Goal: Information Seeking & Learning: Learn about a topic

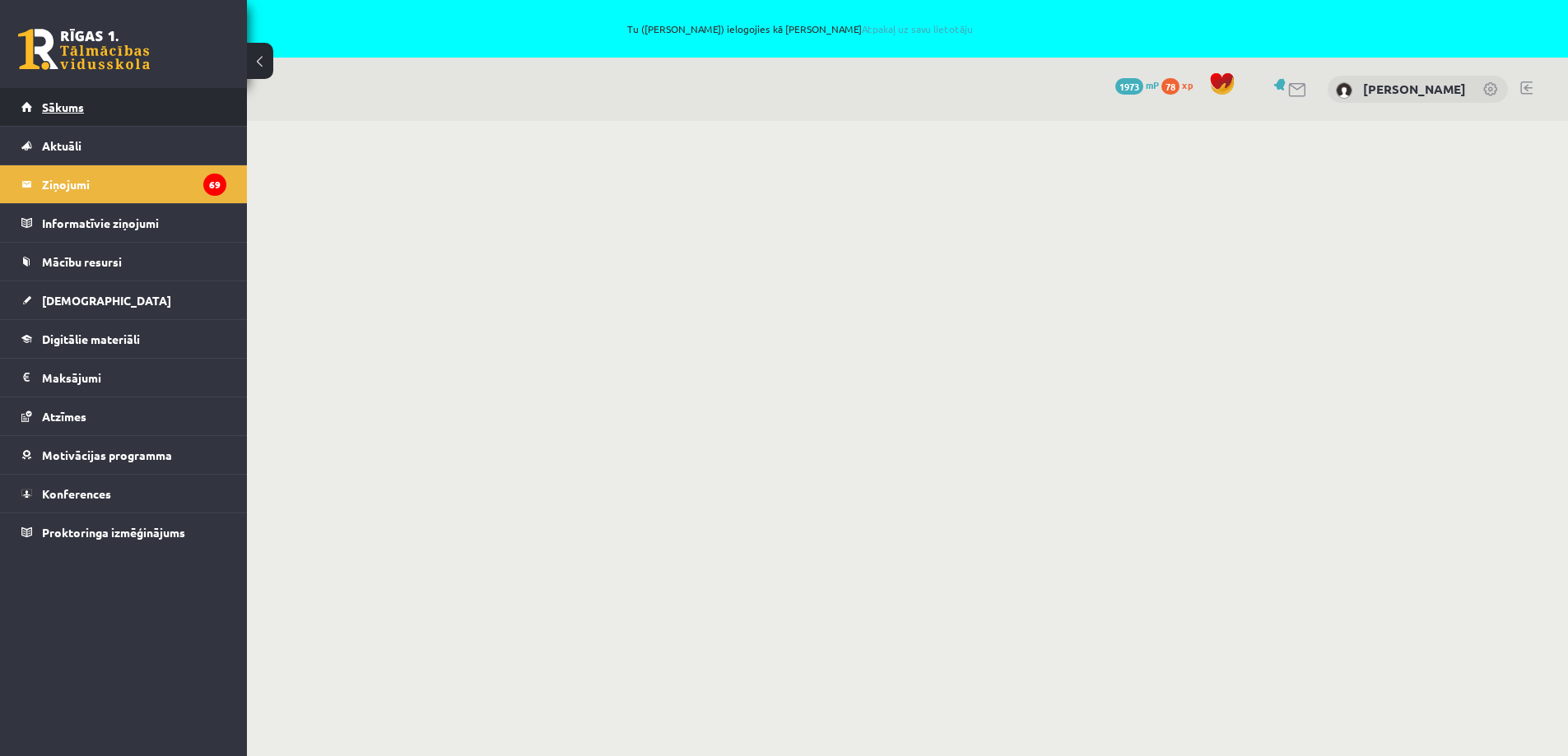
click at [67, 104] on span "Sākums" at bounding box center [62, 107] width 42 height 15
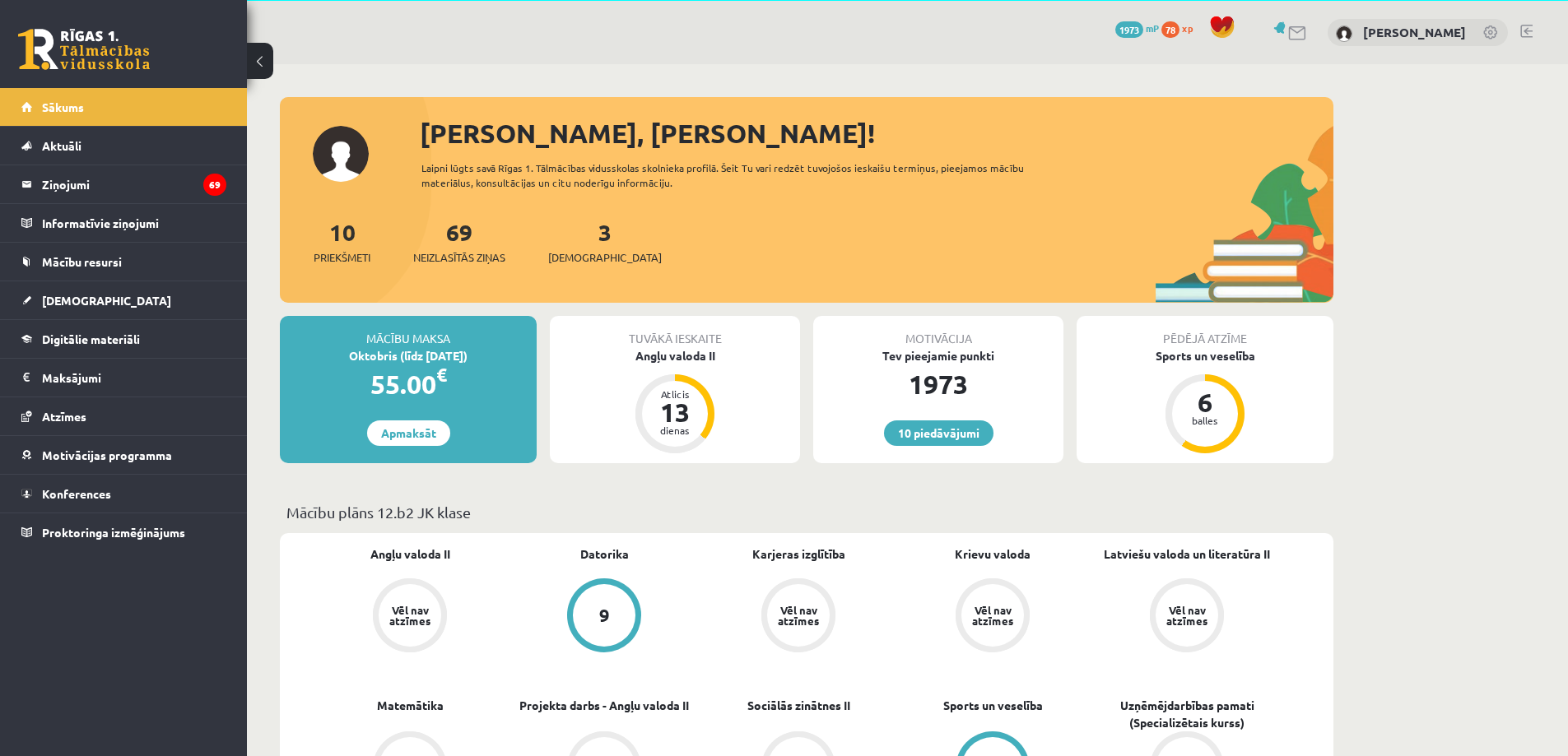
scroll to position [82, 0]
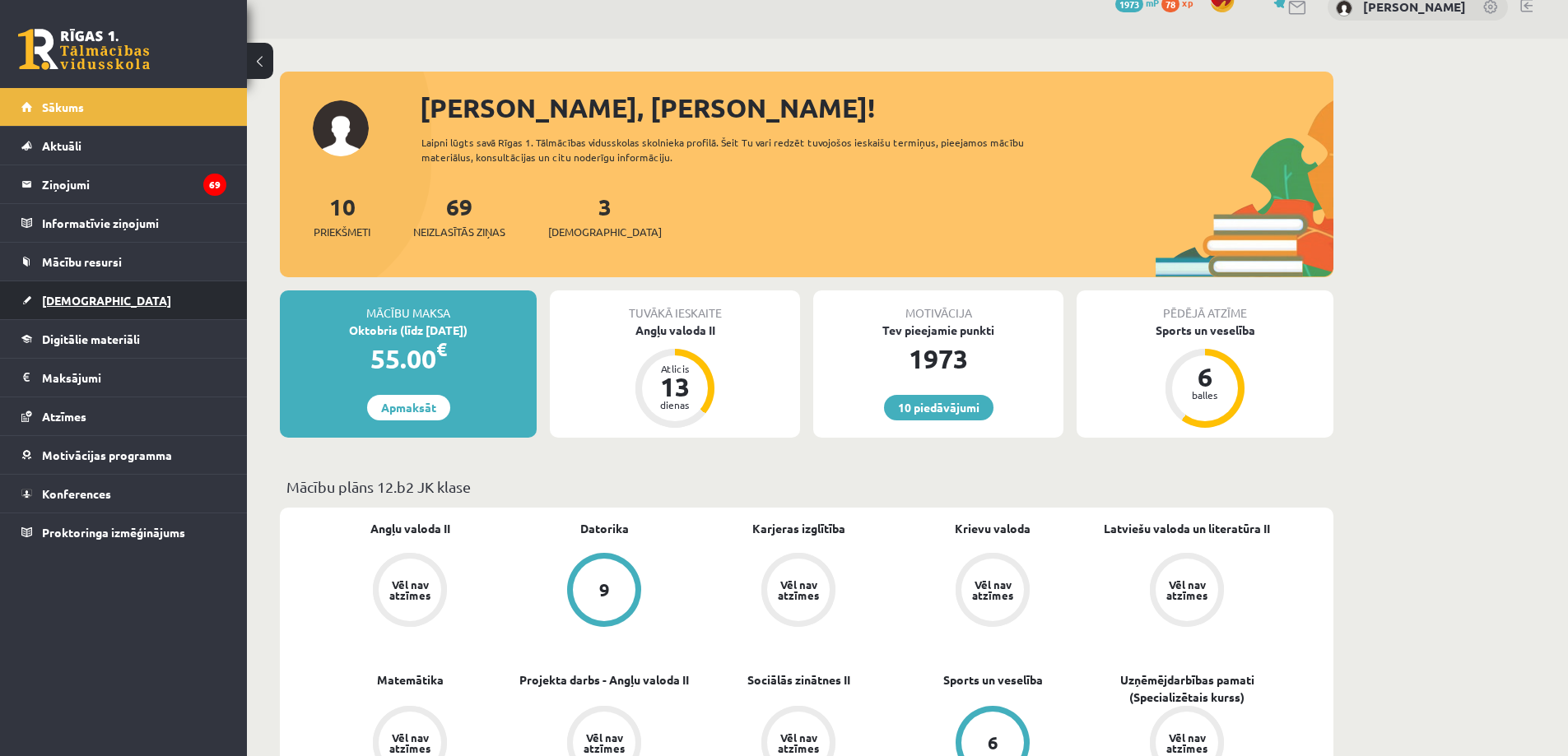
click at [56, 303] on span "[DEMOGRAPHIC_DATA]" at bounding box center [106, 301] width 129 height 15
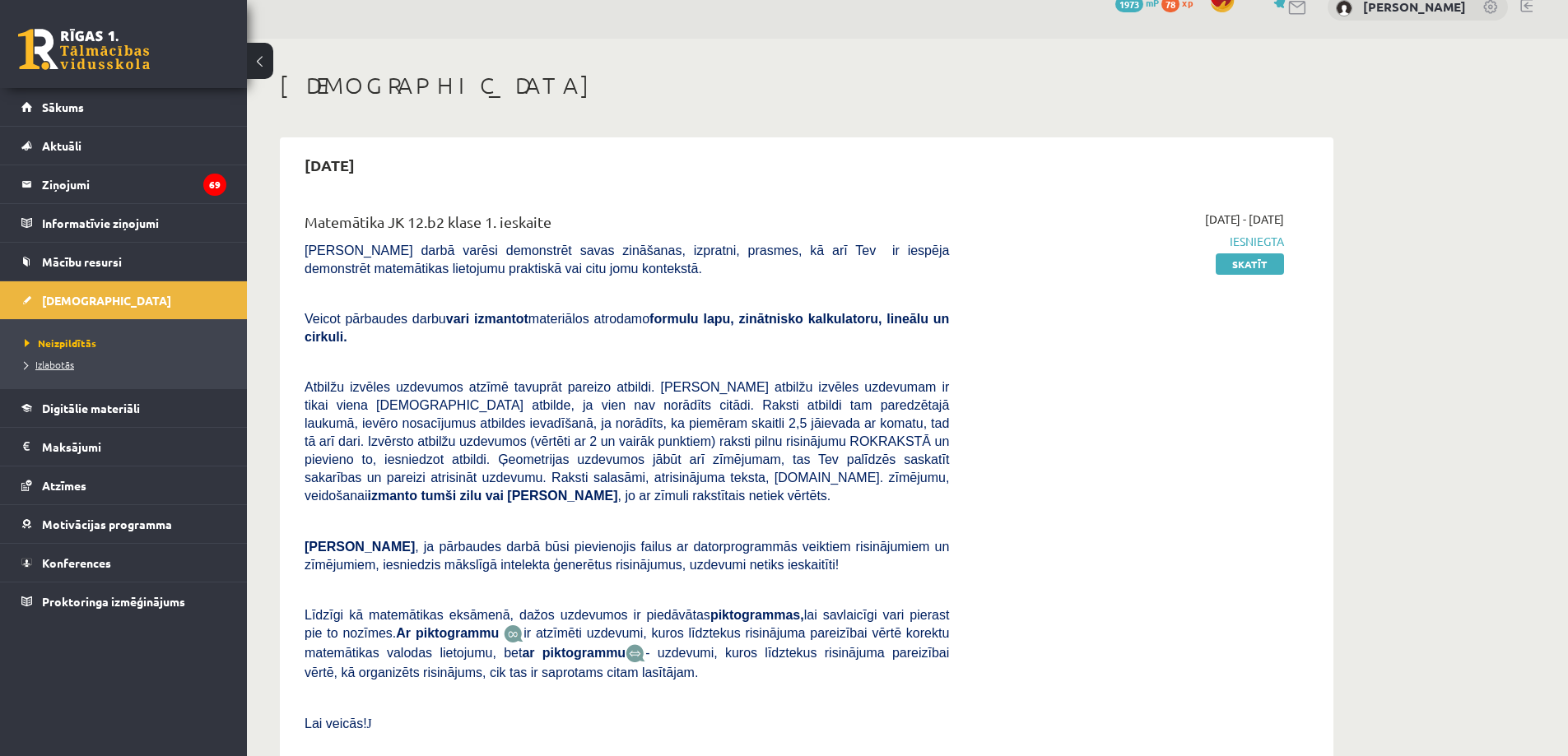
click at [65, 364] on span "Izlabotās" at bounding box center [49, 365] width 49 height 13
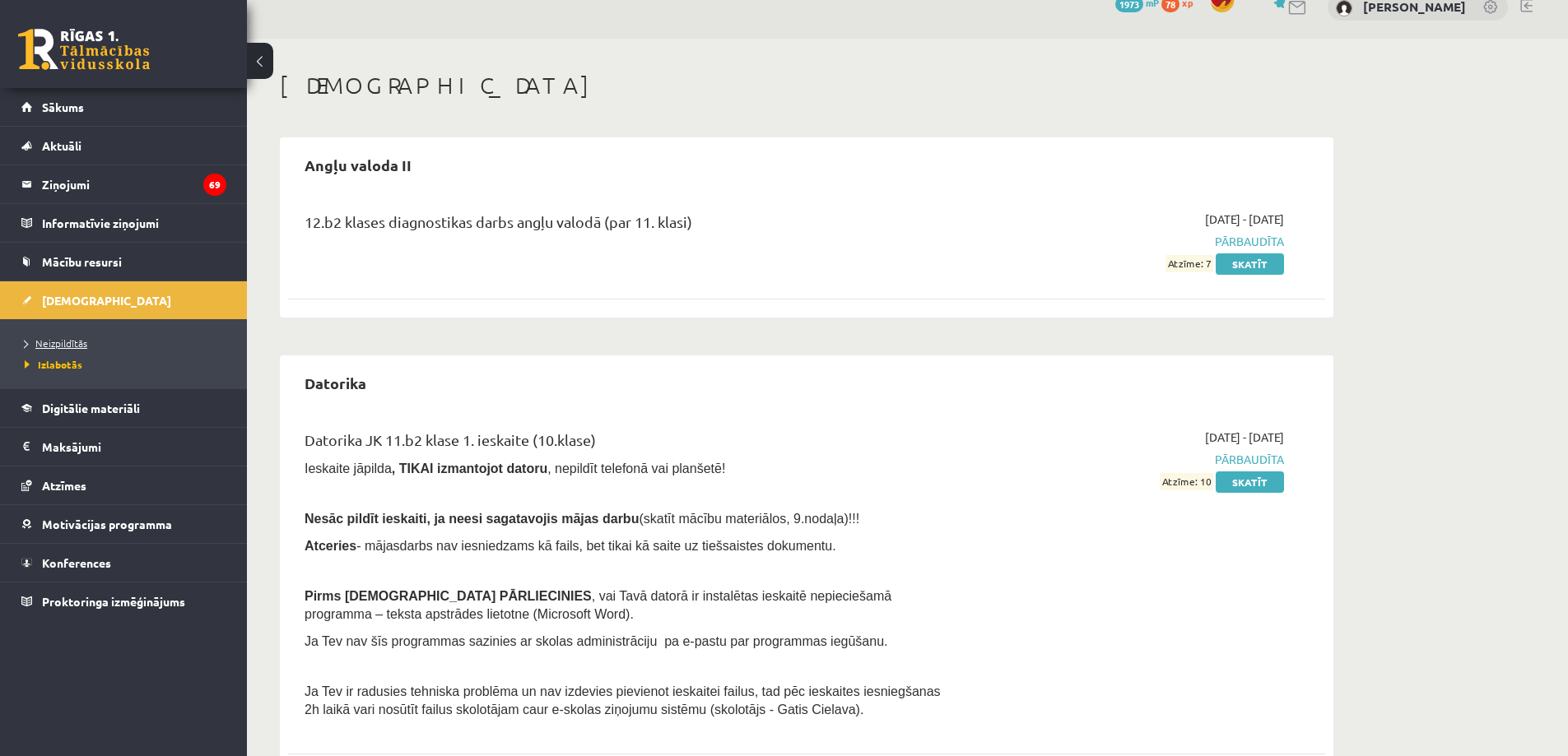
click at [69, 343] on span "Neizpildītās" at bounding box center [56, 343] width 62 height 13
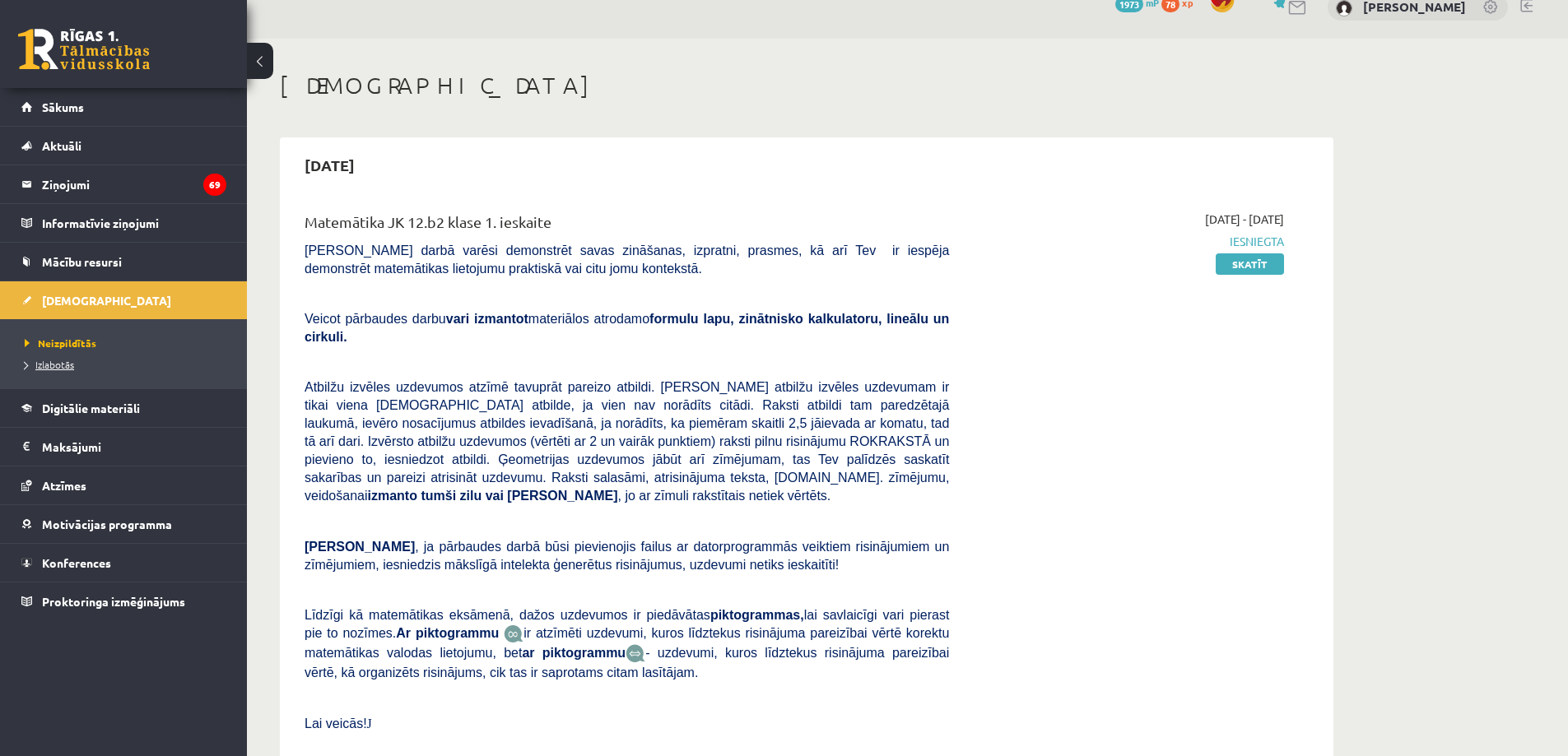
click at [52, 362] on span "Izlabotās" at bounding box center [49, 365] width 49 height 13
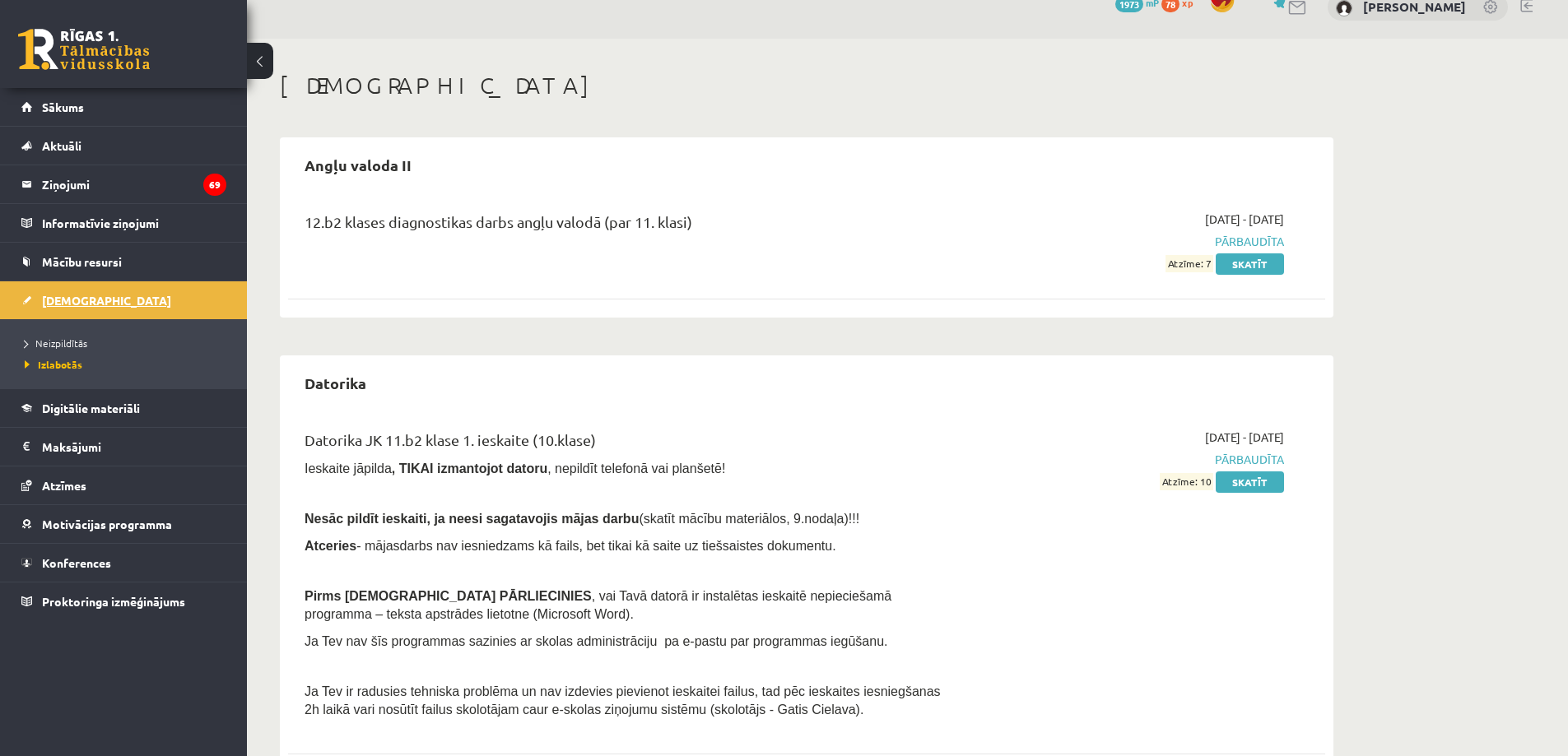
click at [85, 298] on span "[DEMOGRAPHIC_DATA]" at bounding box center [106, 301] width 129 height 15
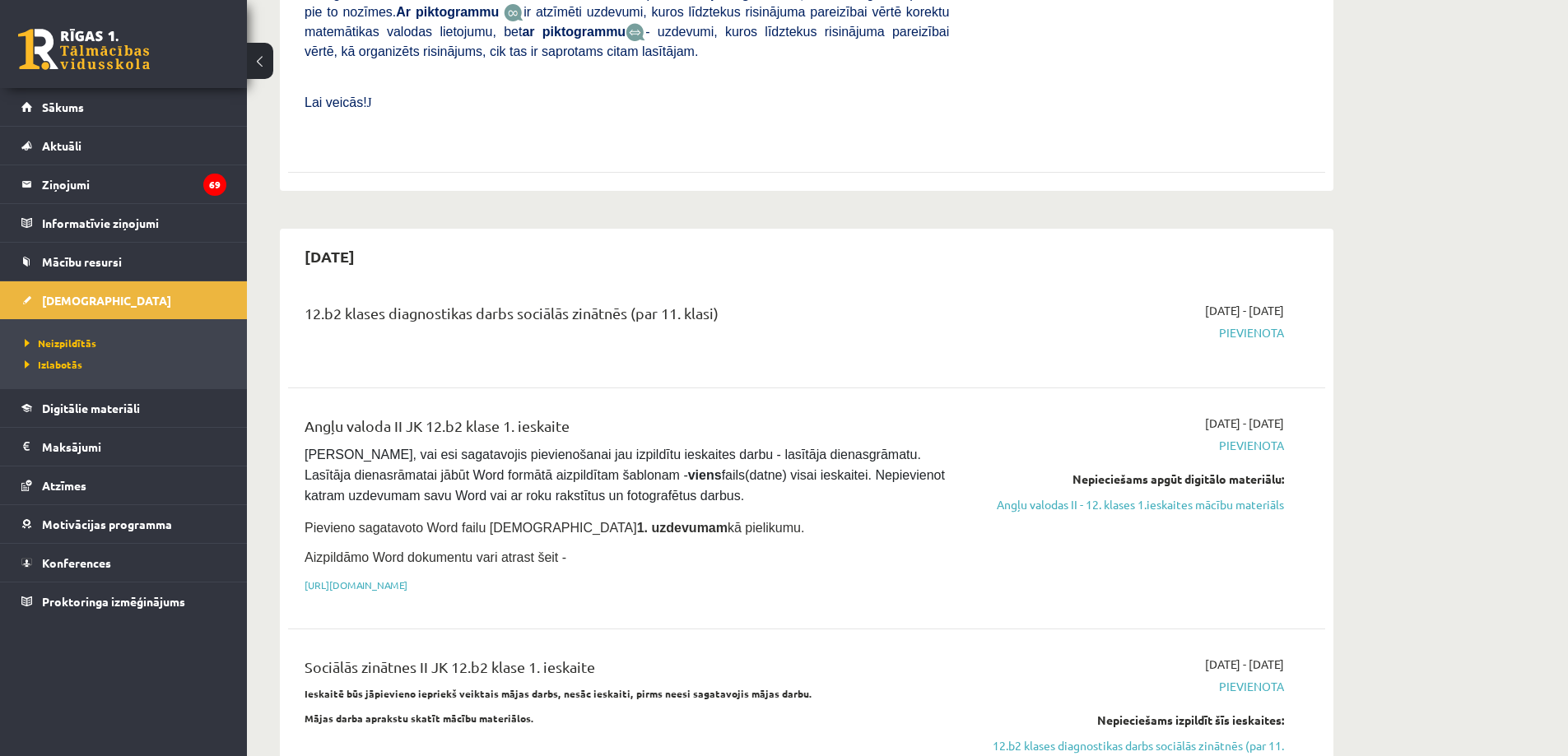
scroll to position [823, 0]
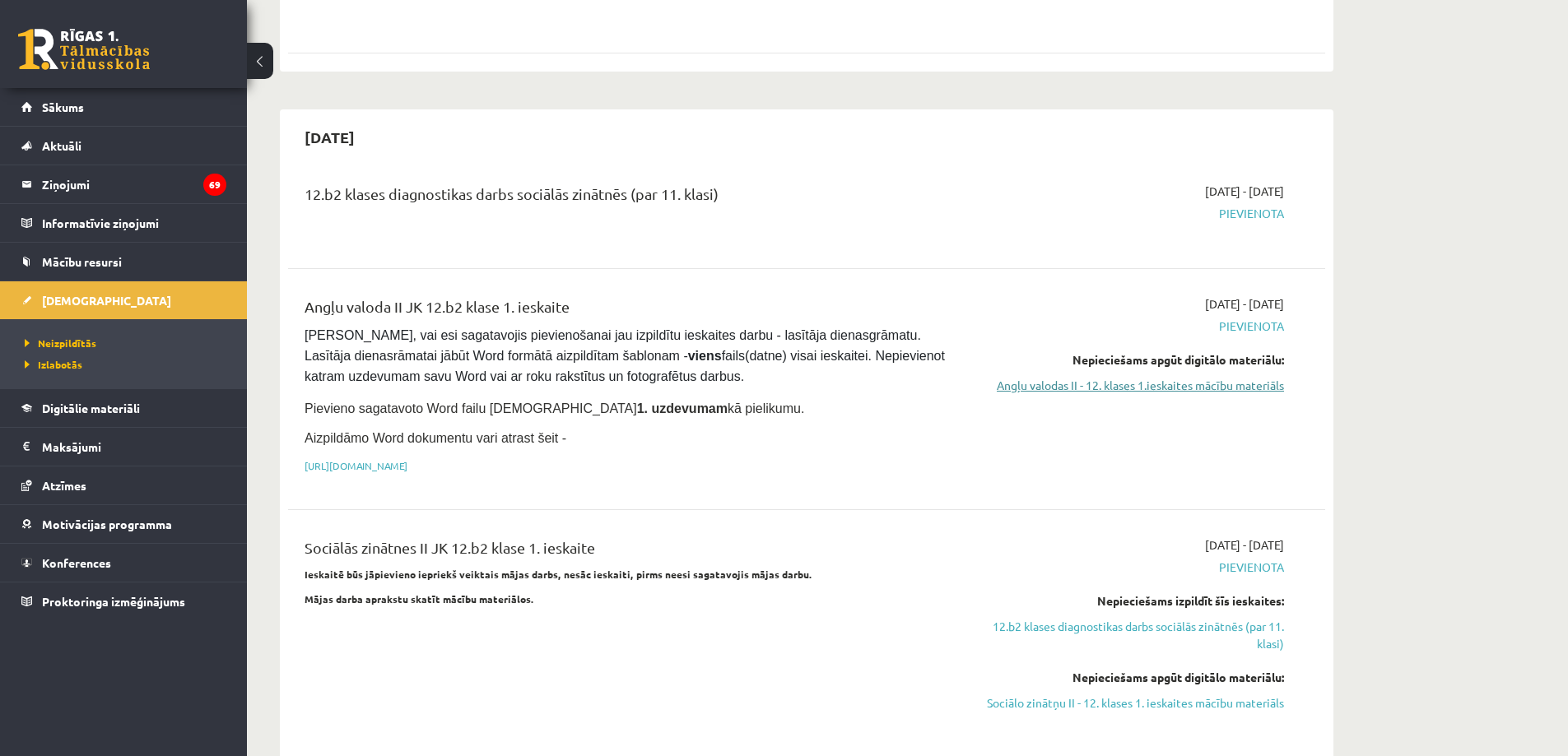
click at [1168, 377] on link "Angļu valodas II - 12. klases 1.ieskaites mācību materiāls" at bounding box center [1129, 386] width 310 height 17
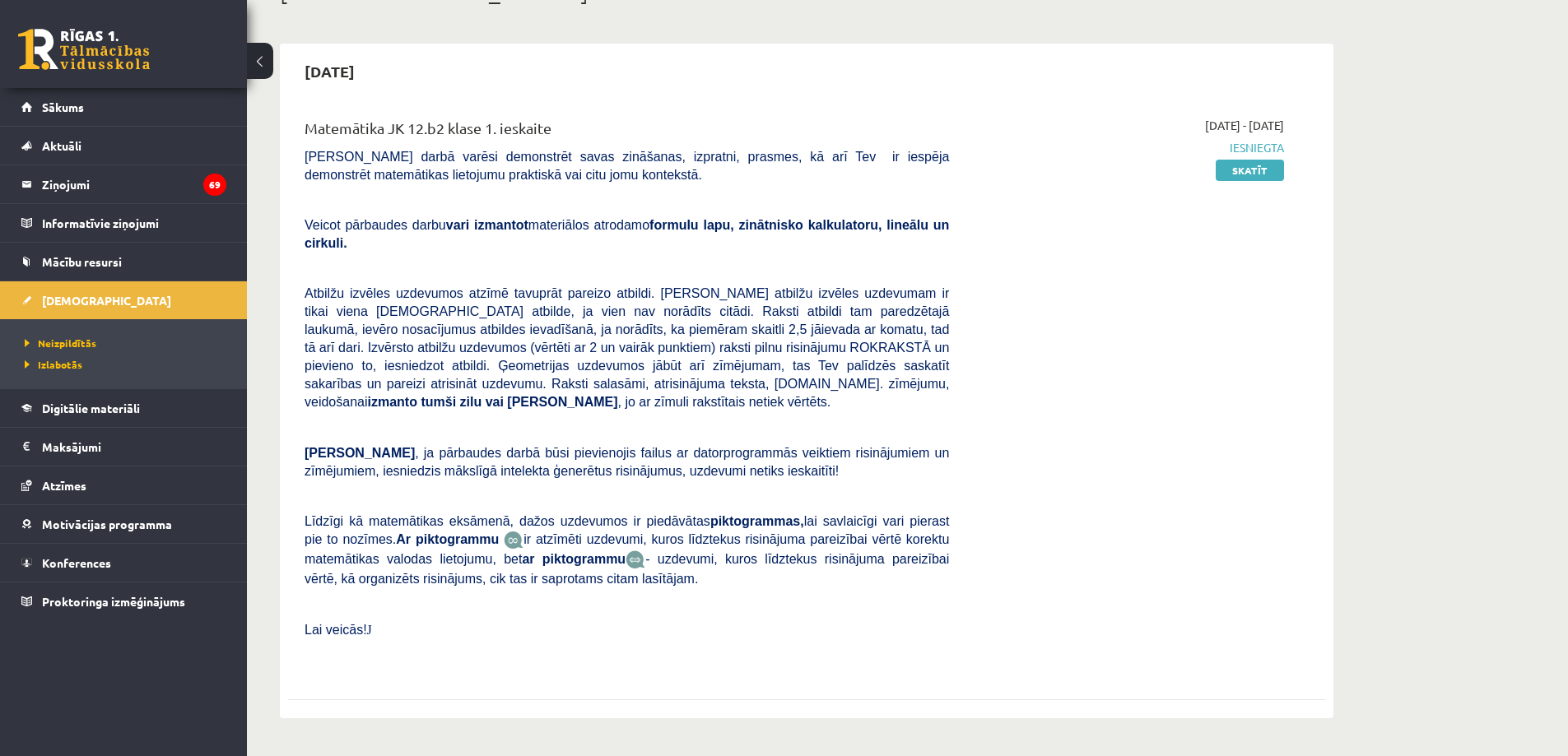
scroll to position [82, 0]
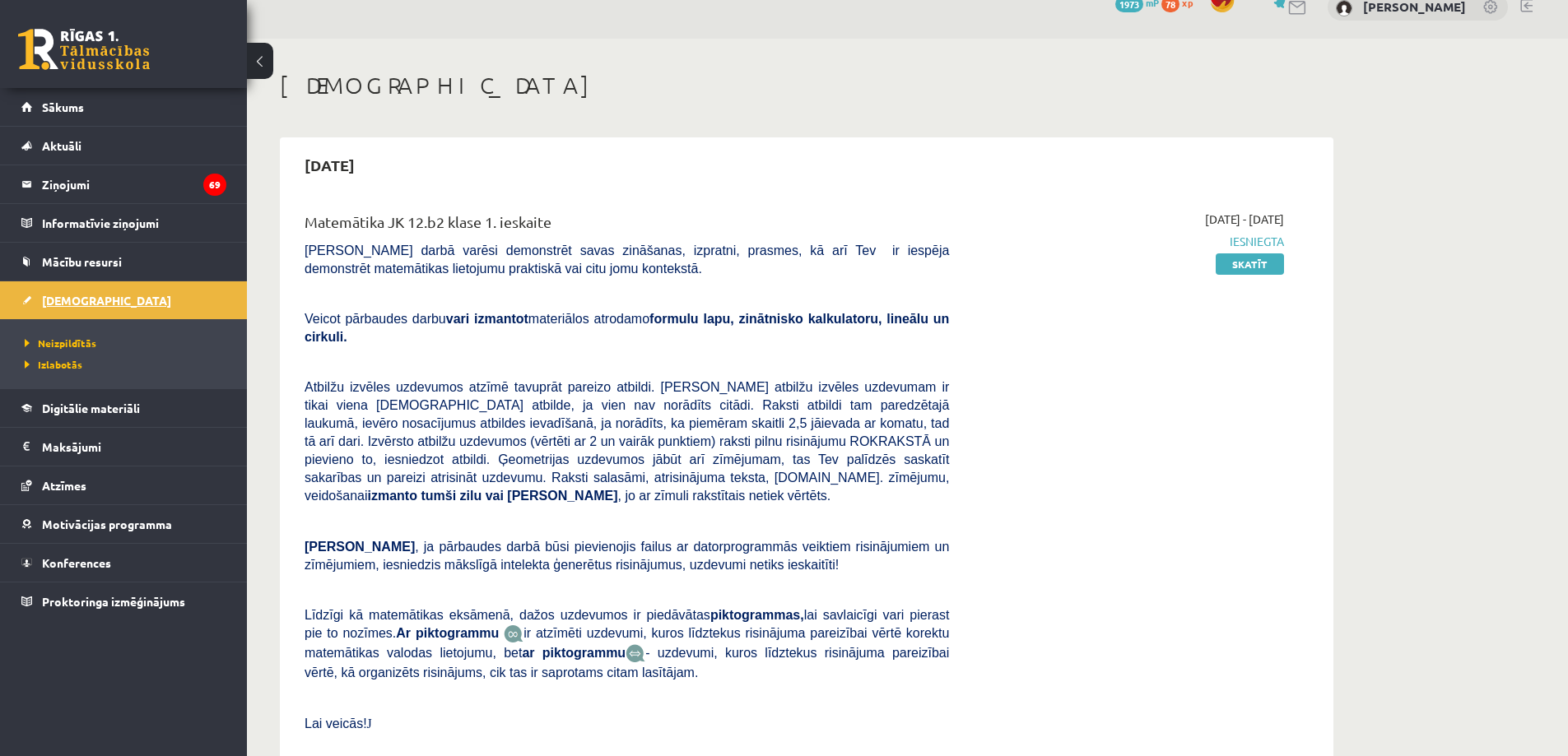
click at [78, 302] on span "[DEMOGRAPHIC_DATA]" at bounding box center [106, 301] width 129 height 15
click at [77, 410] on span "Digitālie materiāli" at bounding box center [91, 408] width 98 height 15
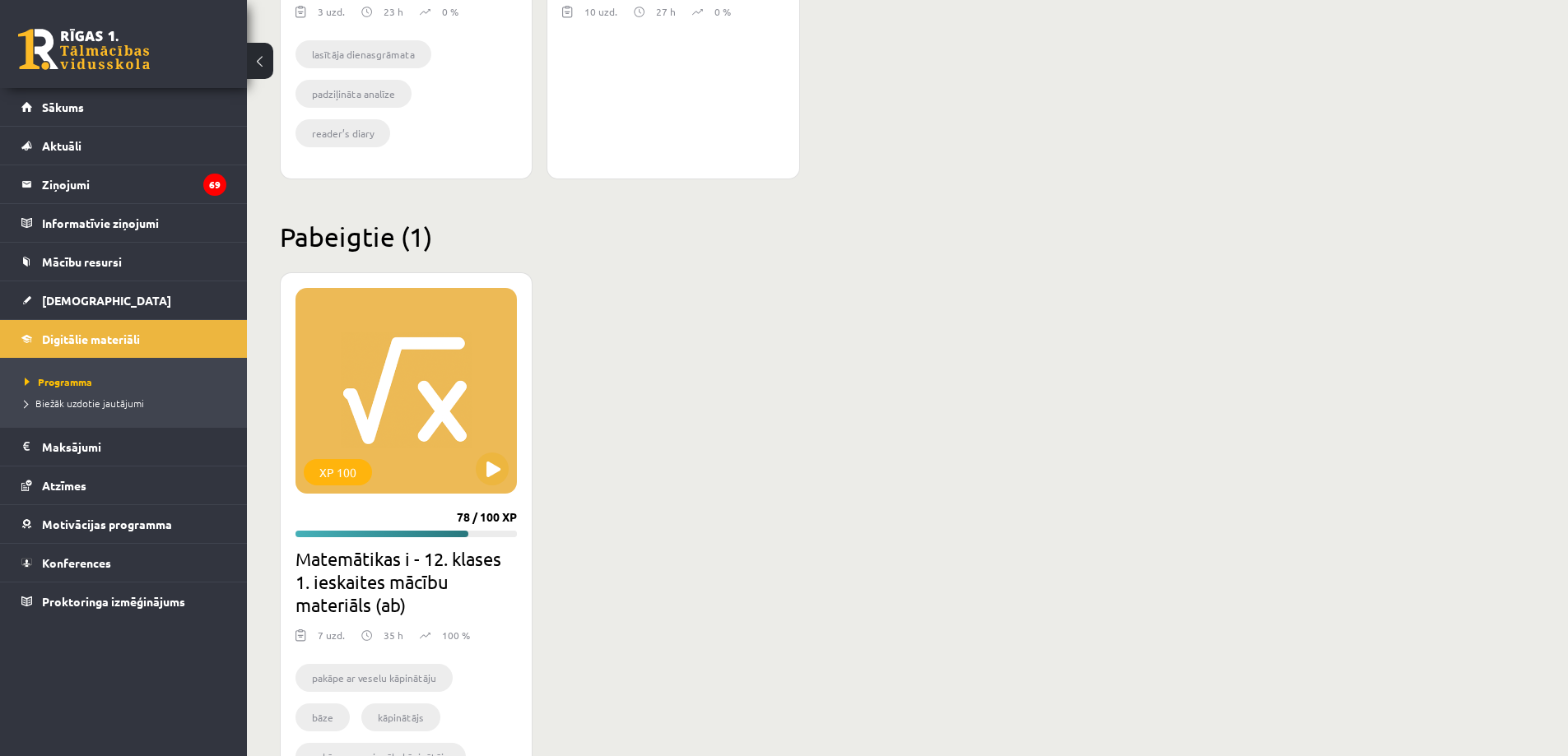
scroll to position [1480, 0]
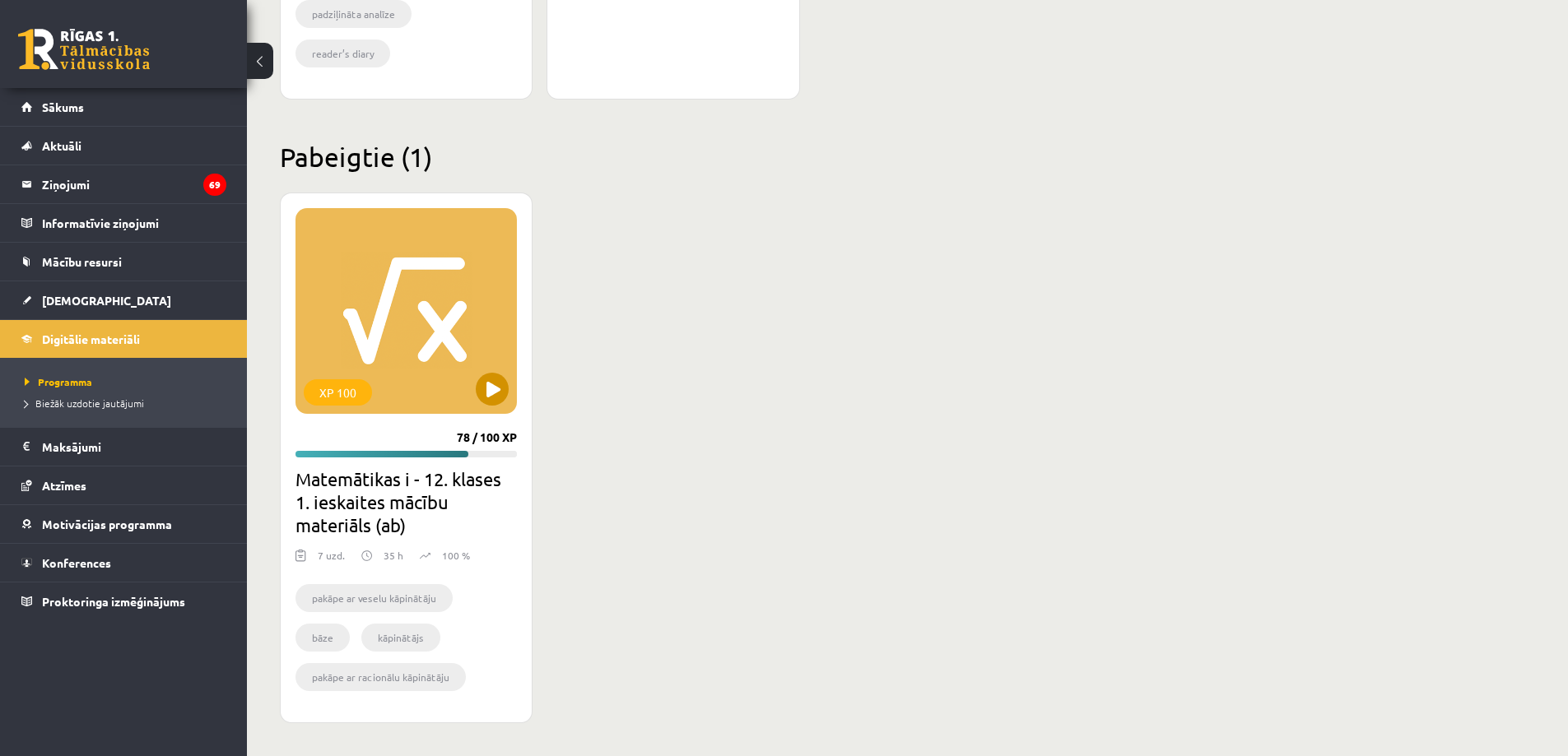
click at [399, 335] on div "XP 100" at bounding box center [406, 311] width 221 height 206
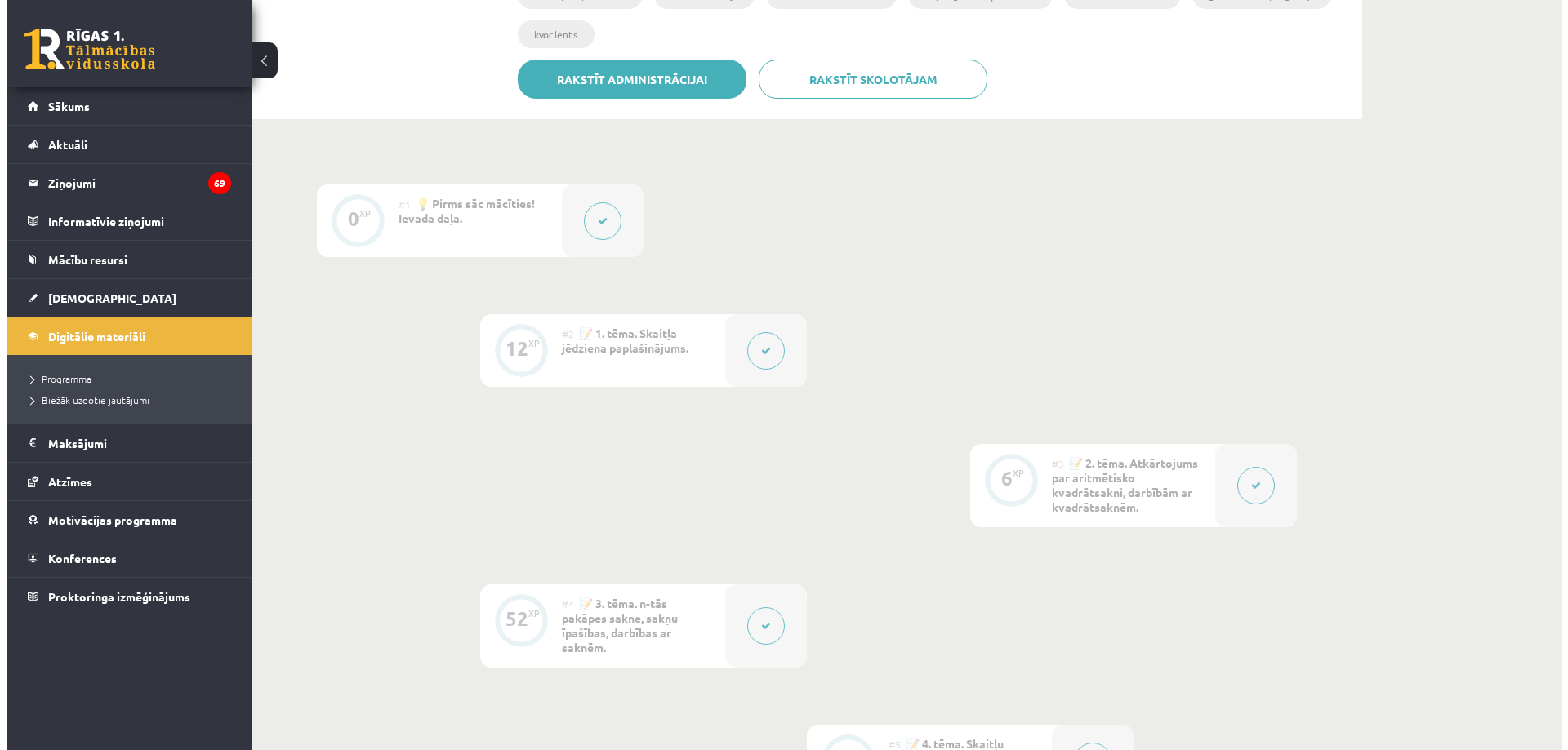
scroll to position [490, 0]
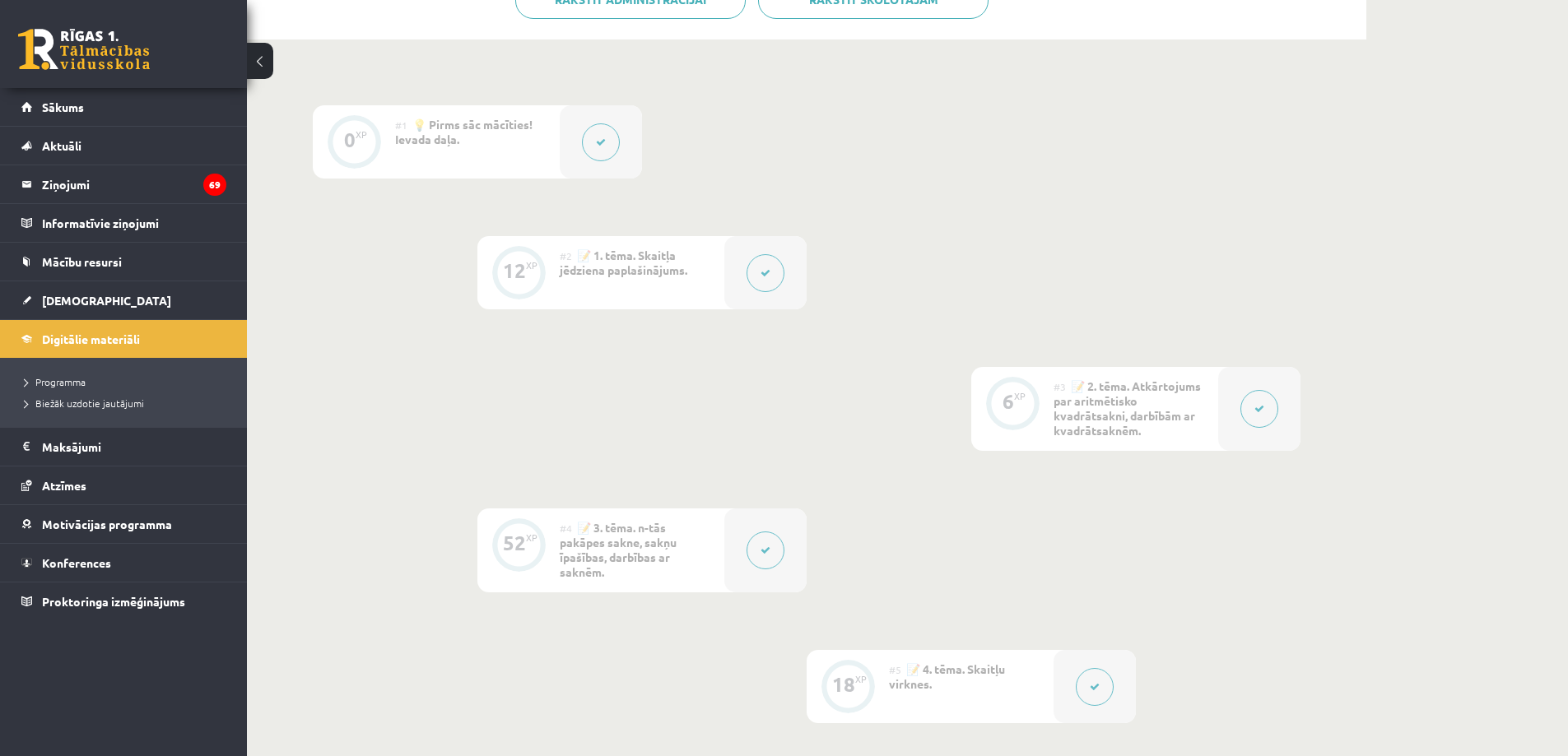
click at [687, 265] on span "📝 1. tēma. Skaitļa jēdziena paplašinājums." at bounding box center [623, 262] width 128 height 29
click at [766, 276] on icon at bounding box center [766, 273] width 9 height 9
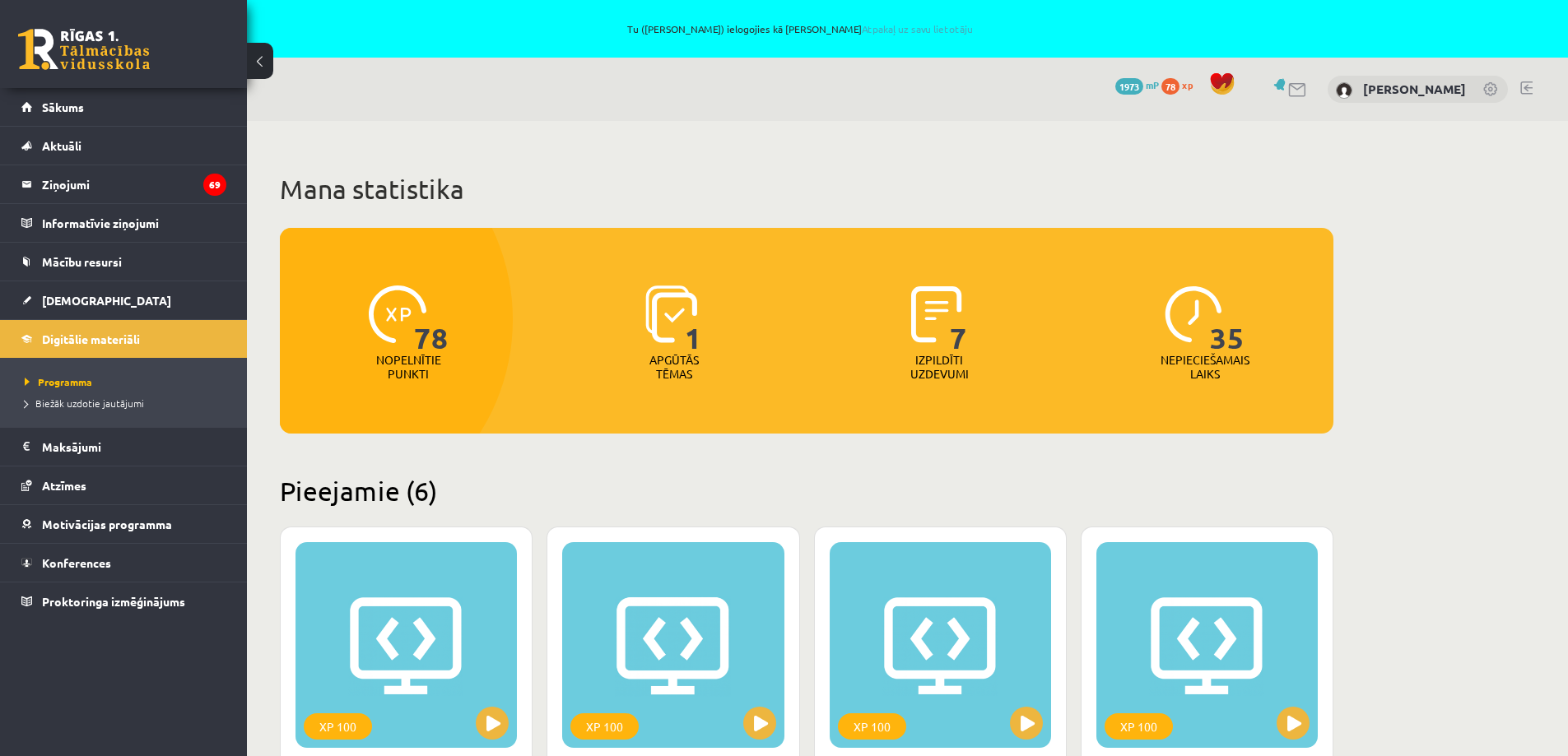
scroll to position [1480, 0]
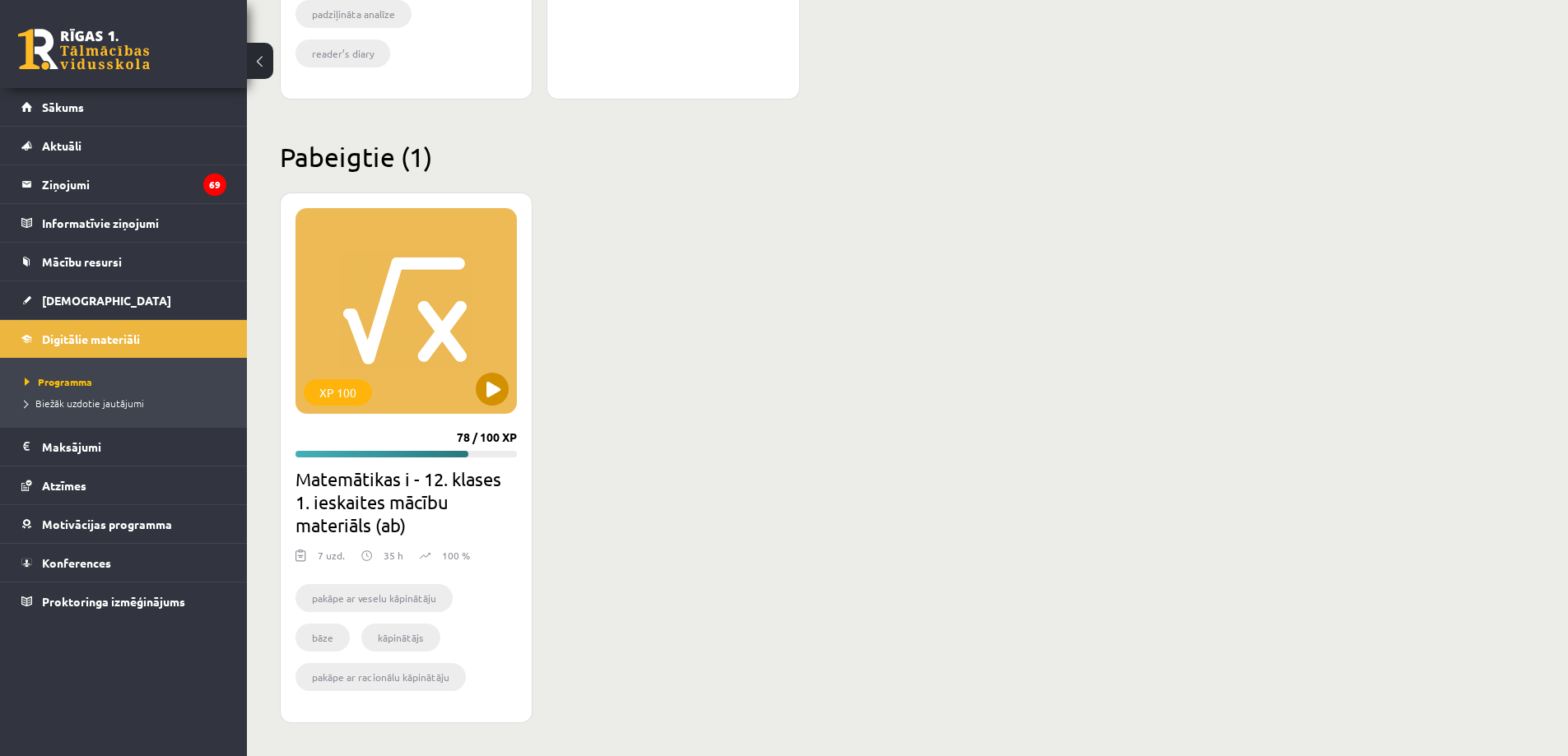
click at [327, 315] on div "XP 100" at bounding box center [406, 311] width 221 height 206
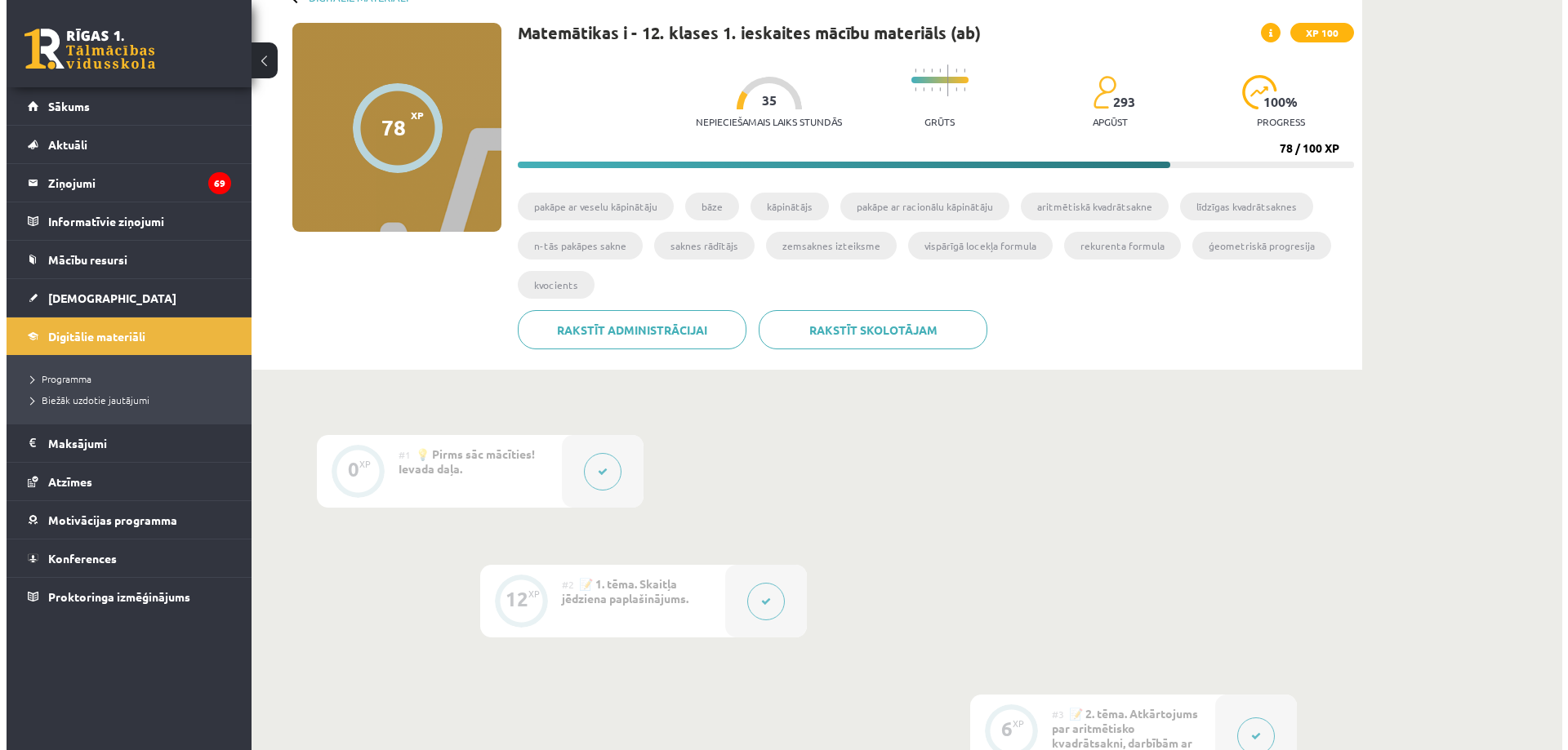
scroll to position [408, 0]
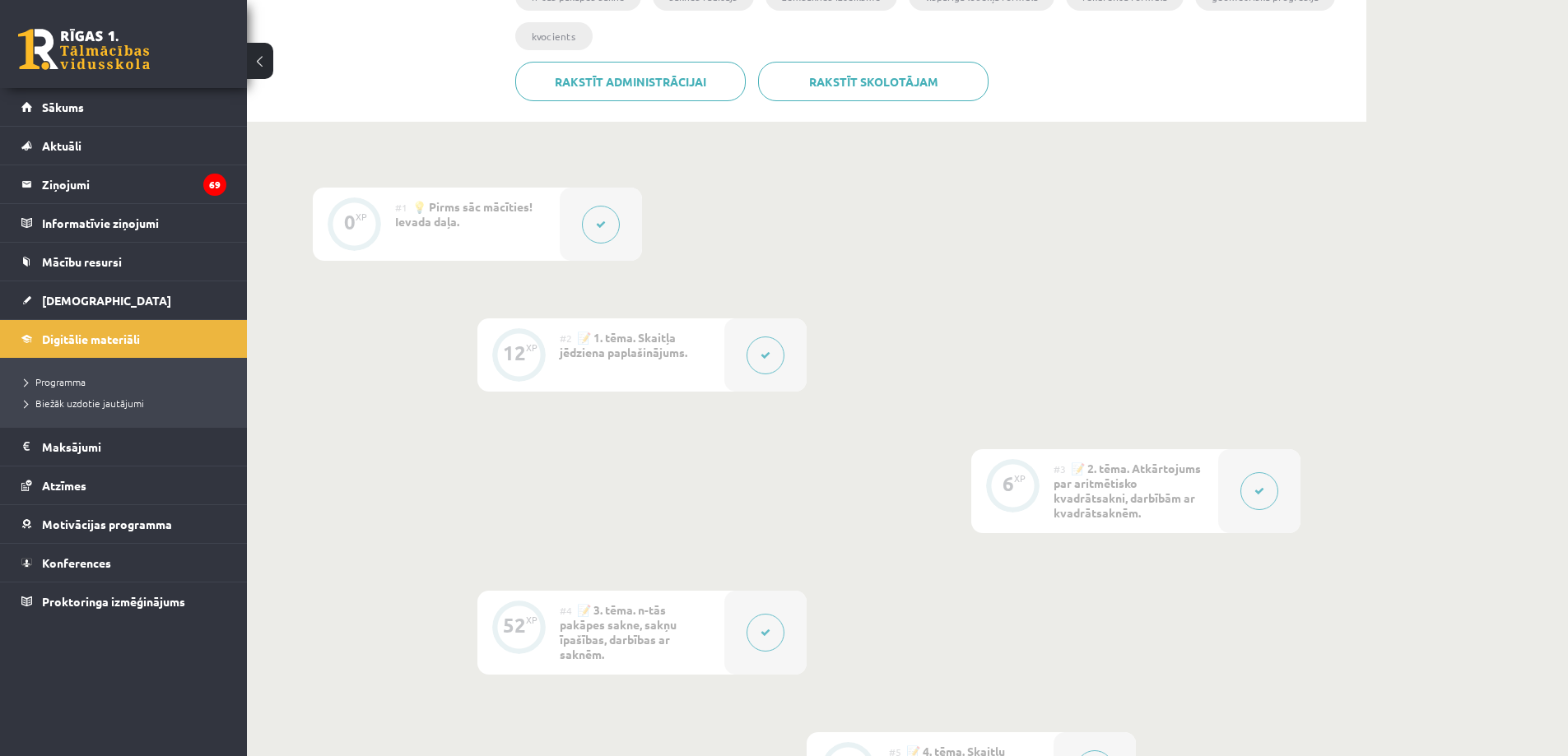
click at [1108, 478] on span "📝 2. tēma. Atkārtojums par aritmētisko kvadrātsakni, darbībām ar kvadrātsaknēm." at bounding box center [1128, 490] width 147 height 60
click at [1262, 490] on icon at bounding box center [1259, 491] width 9 height 9
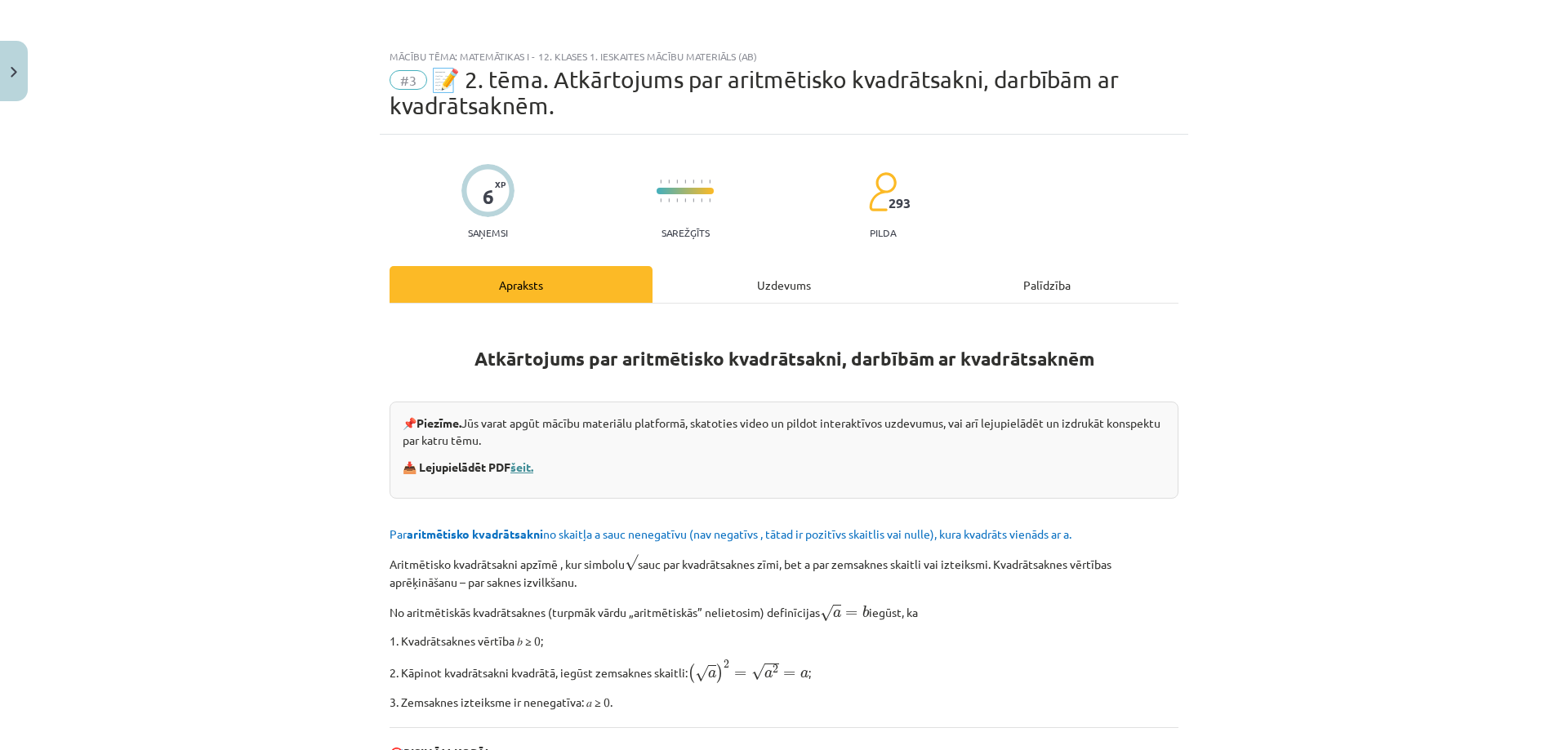
click at [522, 467] on link "šeit." at bounding box center [521, 467] width 23 height 15
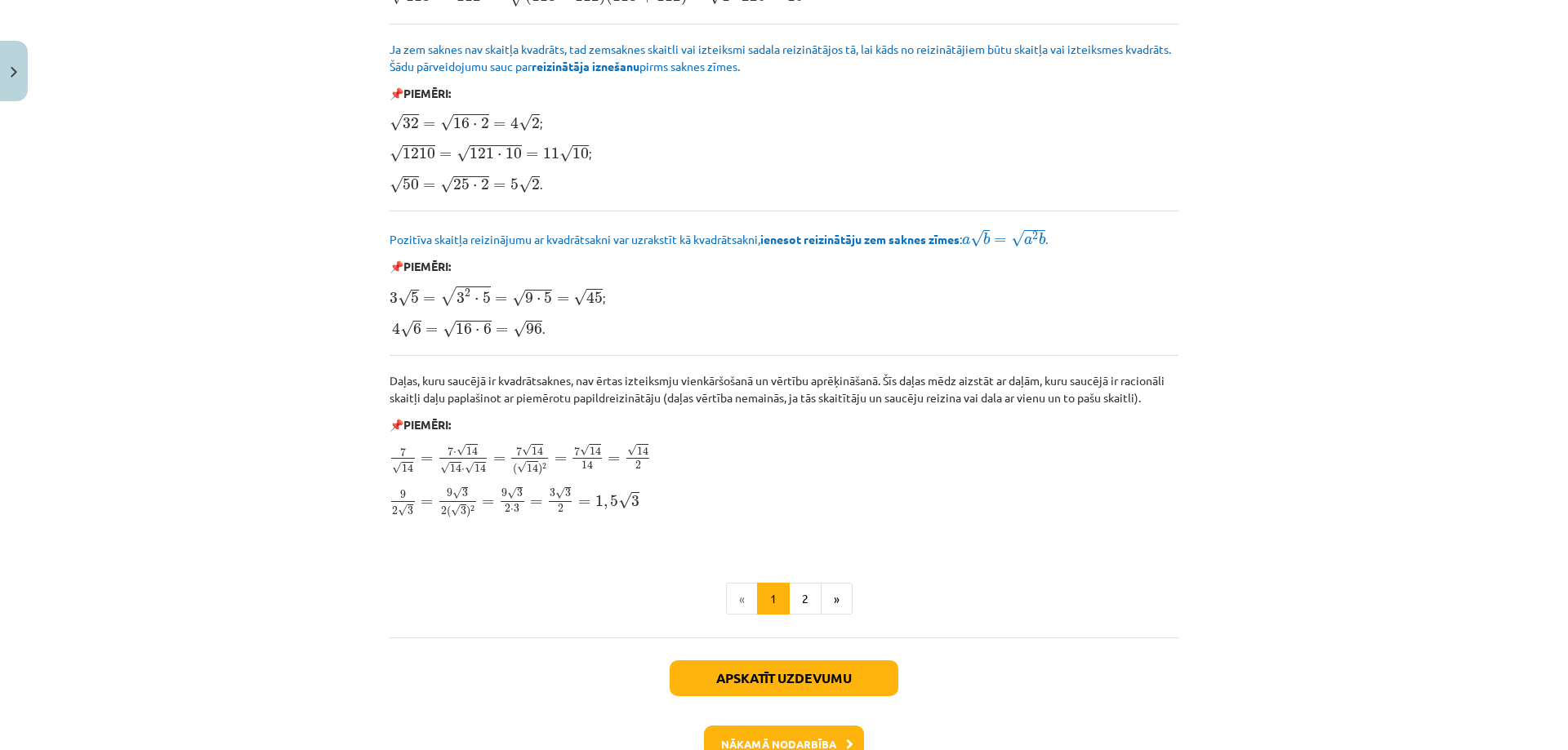
scroll to position [1857, 0]
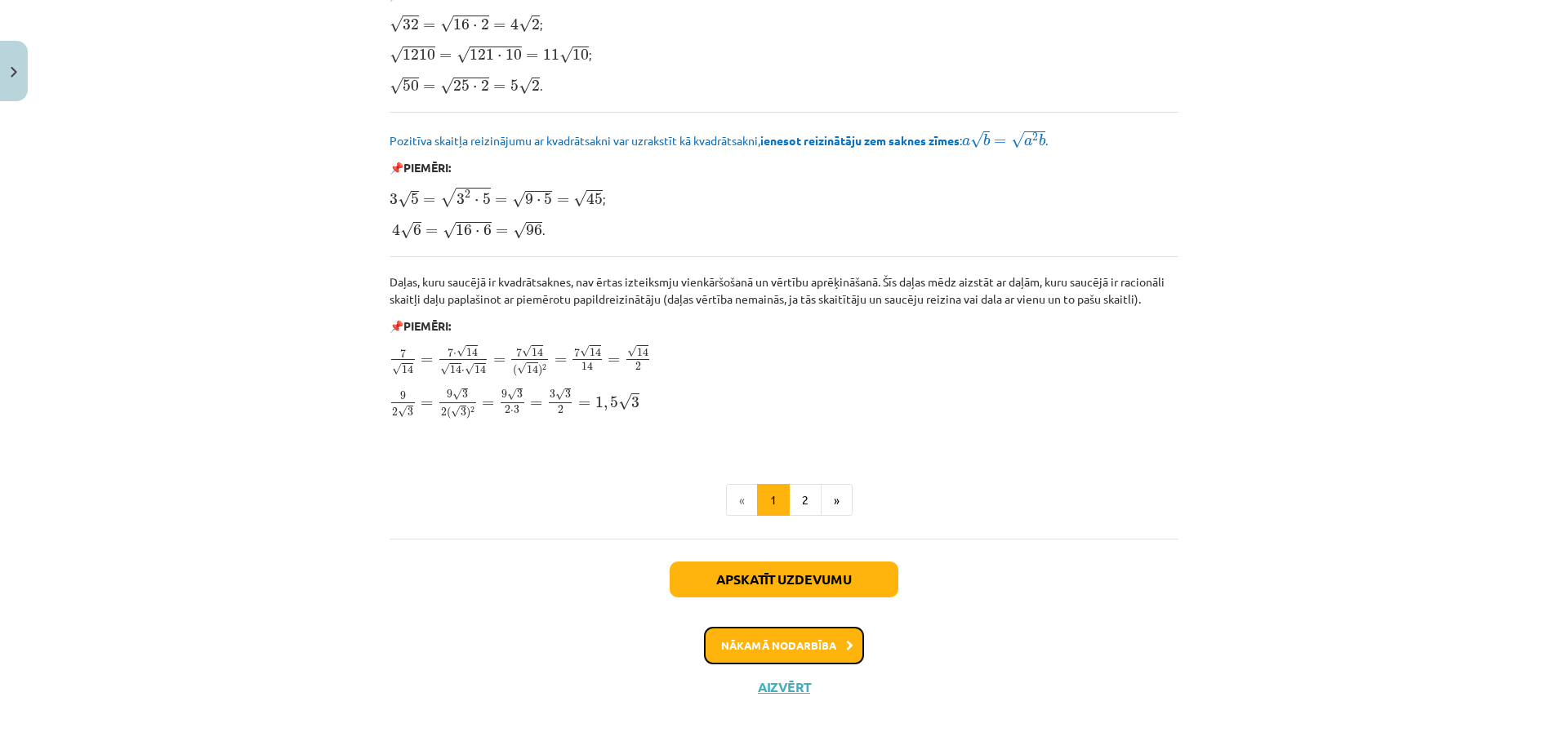
click at [813, 638] on button "Nākamā nodarbība" at bounding box center [784, 646] width 160 height 38
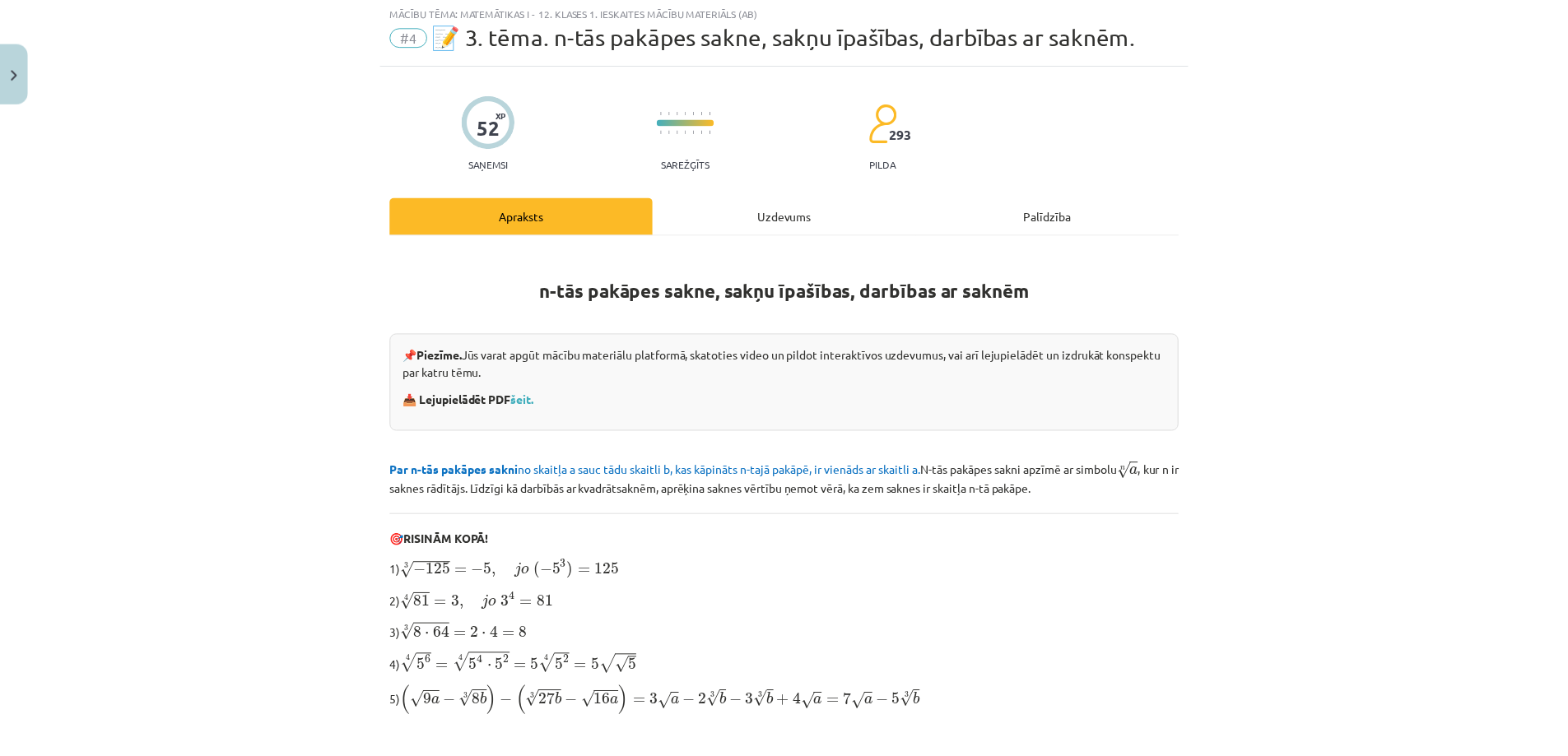
scroll to position [42, 0]
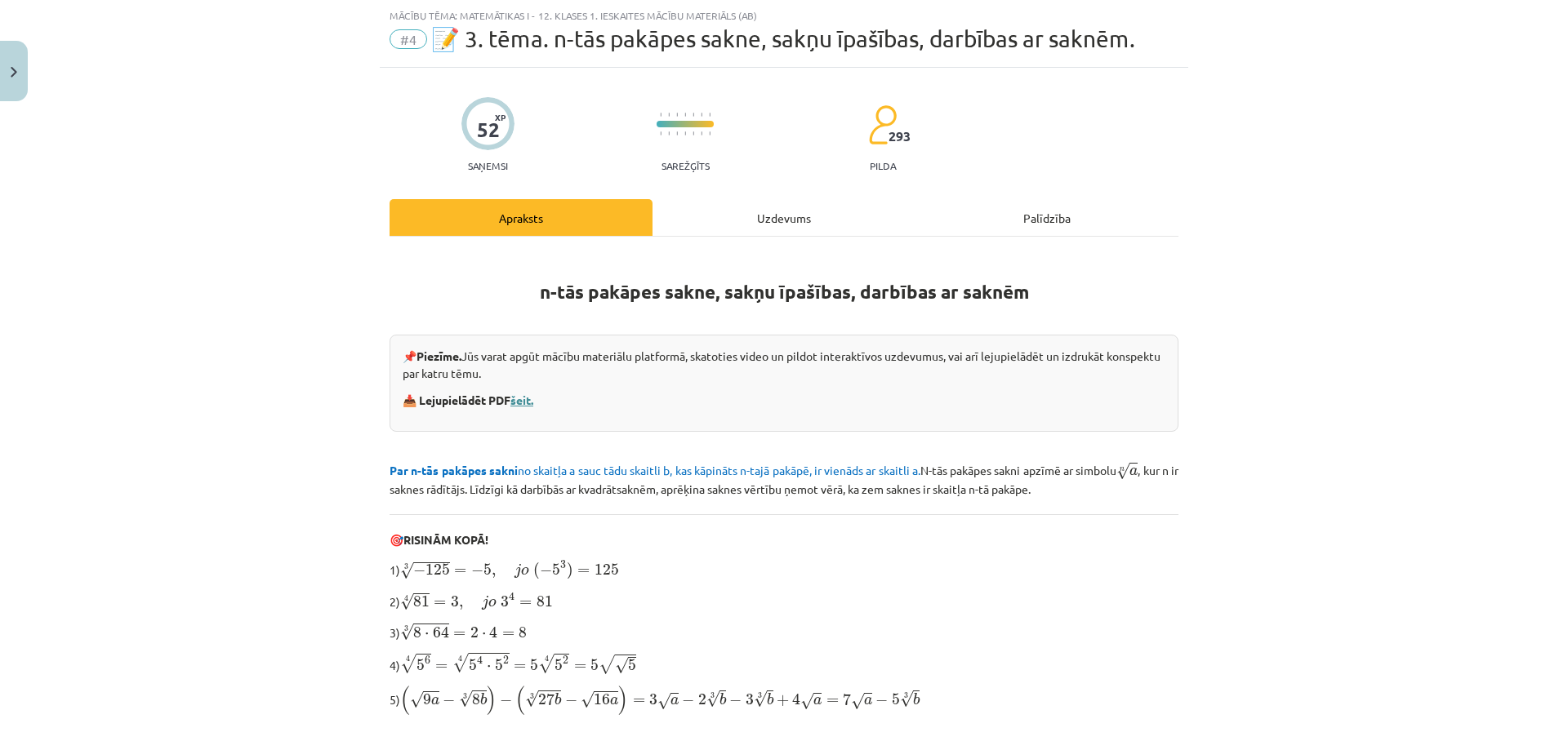
click at [526, 397] on link "šeit." at bounding box center [521, 400] width 23 height 15
click at [9, 70] on button "Close" at bounding box center [14, 71] width 28 height 60
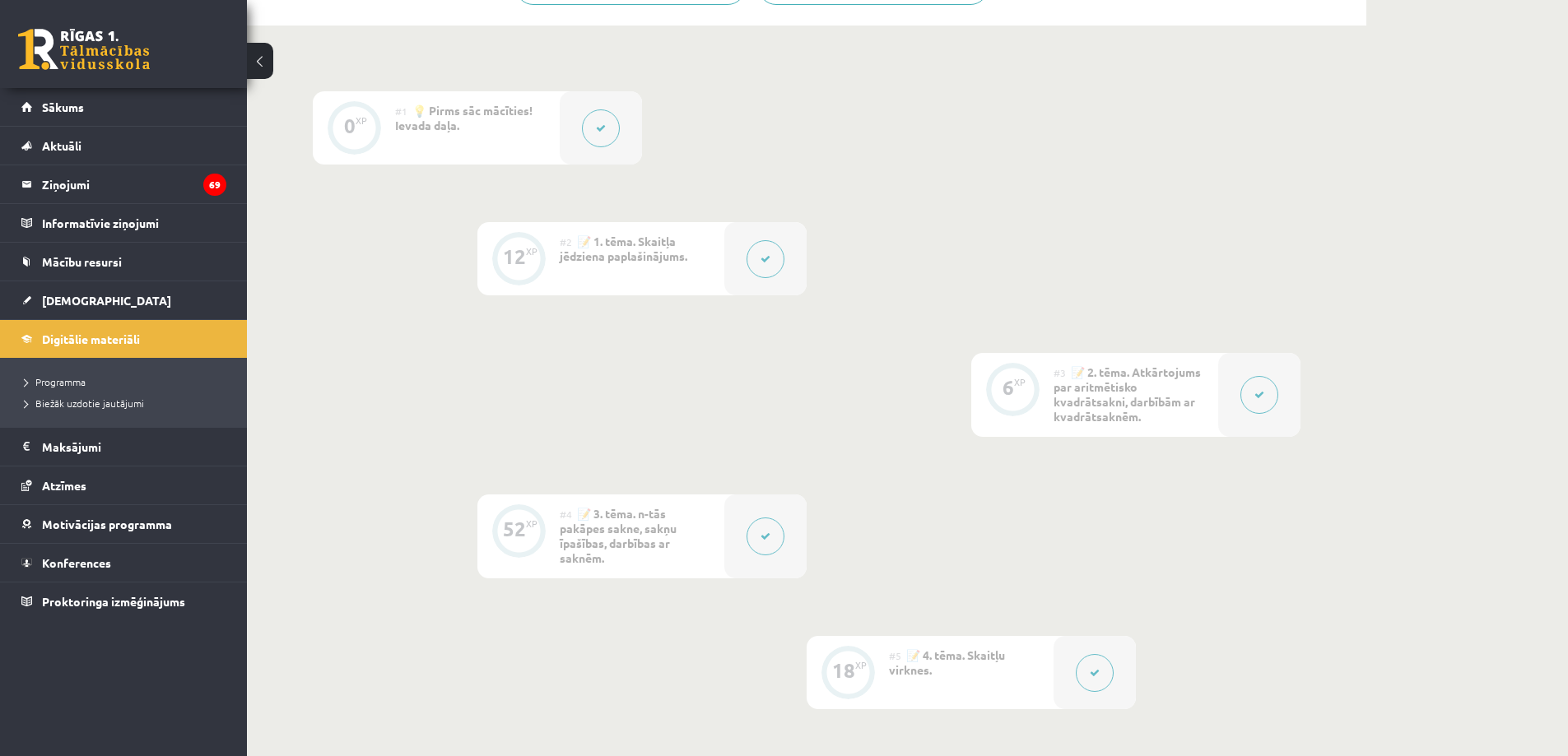
scroll to position [659, 0]
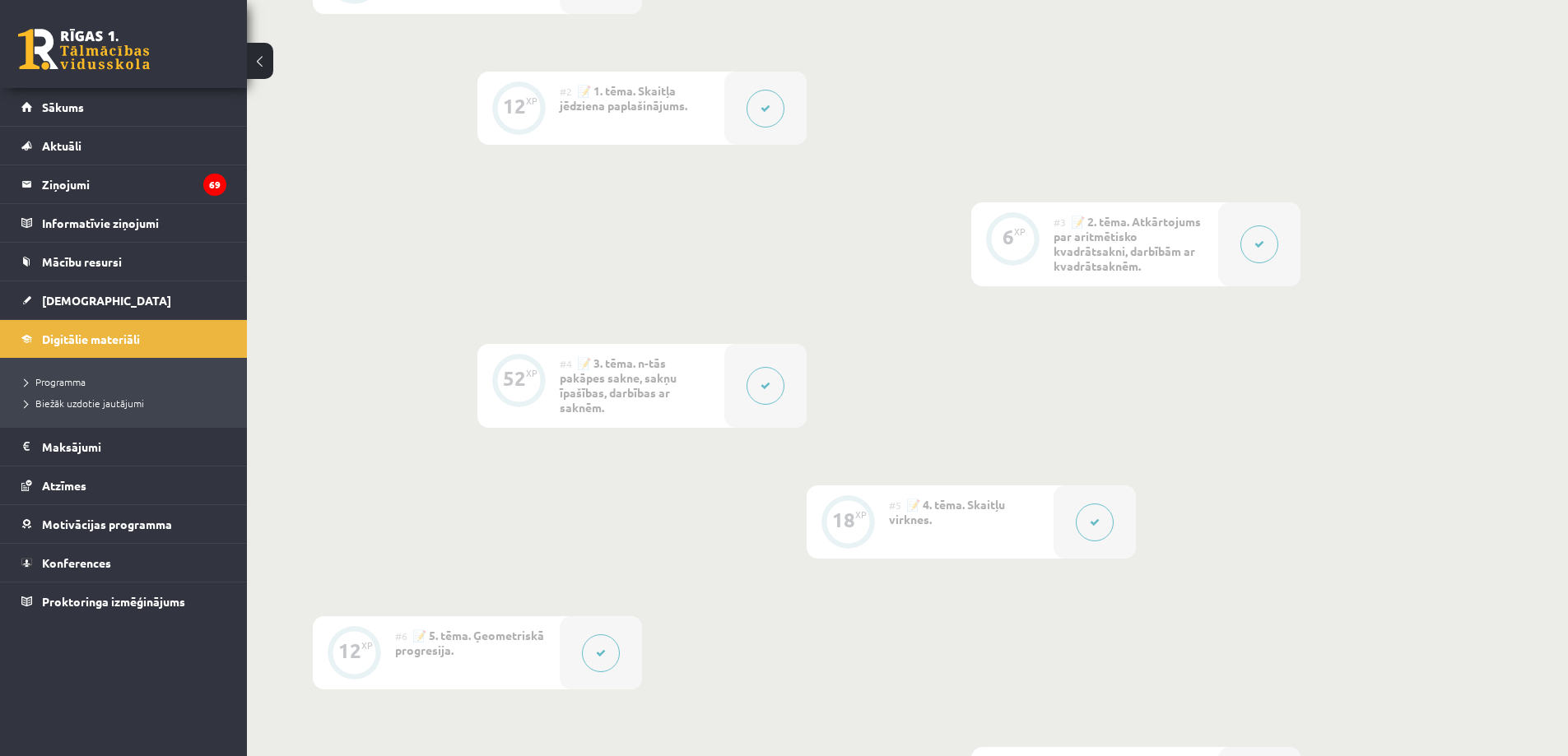
click at [1087, 523] on button at bounding box center [1094, 523] width 38 height 38
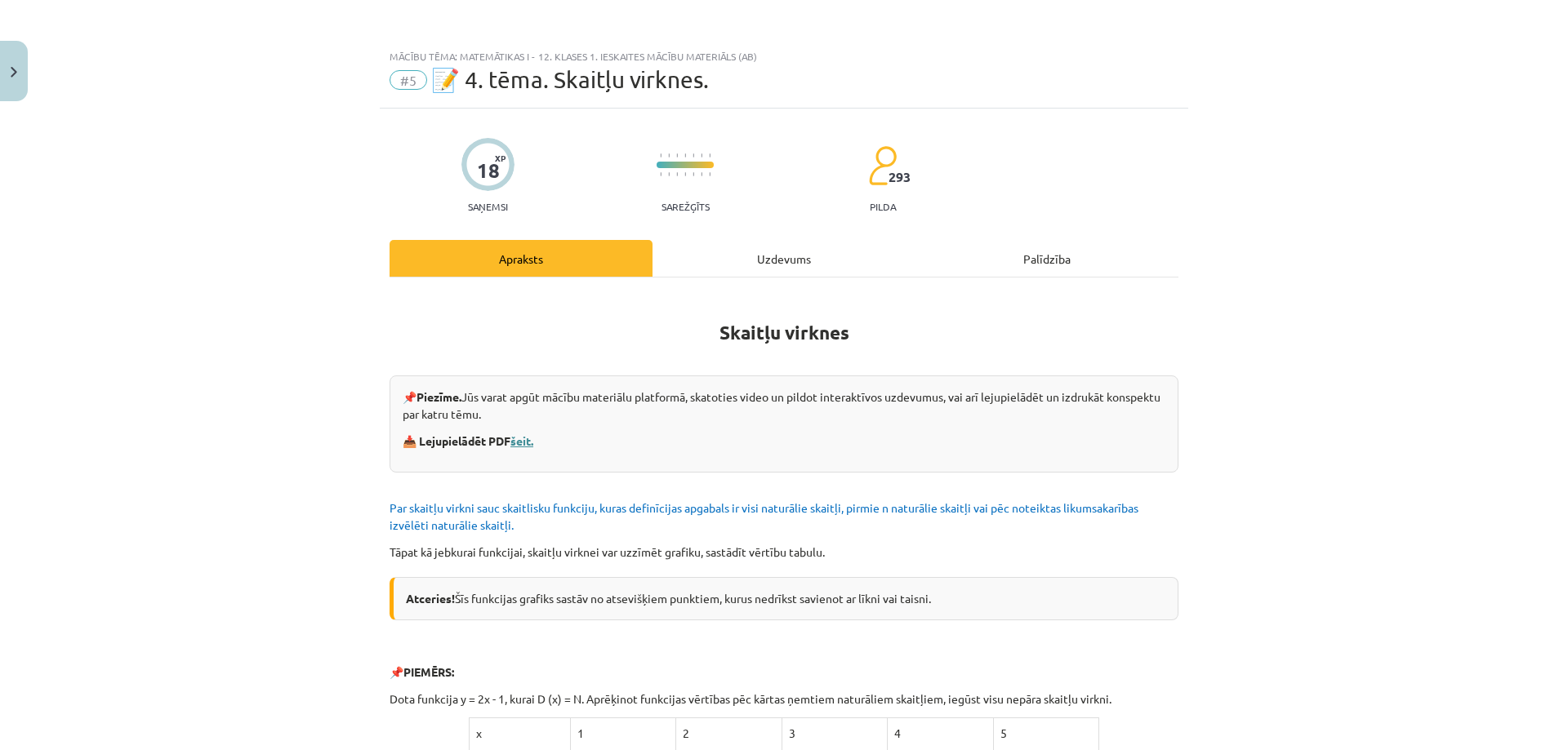
click at [519, 442] on link "šeit." at bounding box center [521, 441] width 23 height 15
click at [18, 72] on button "Close" at bounding box center [14, 71] width 28 height 60
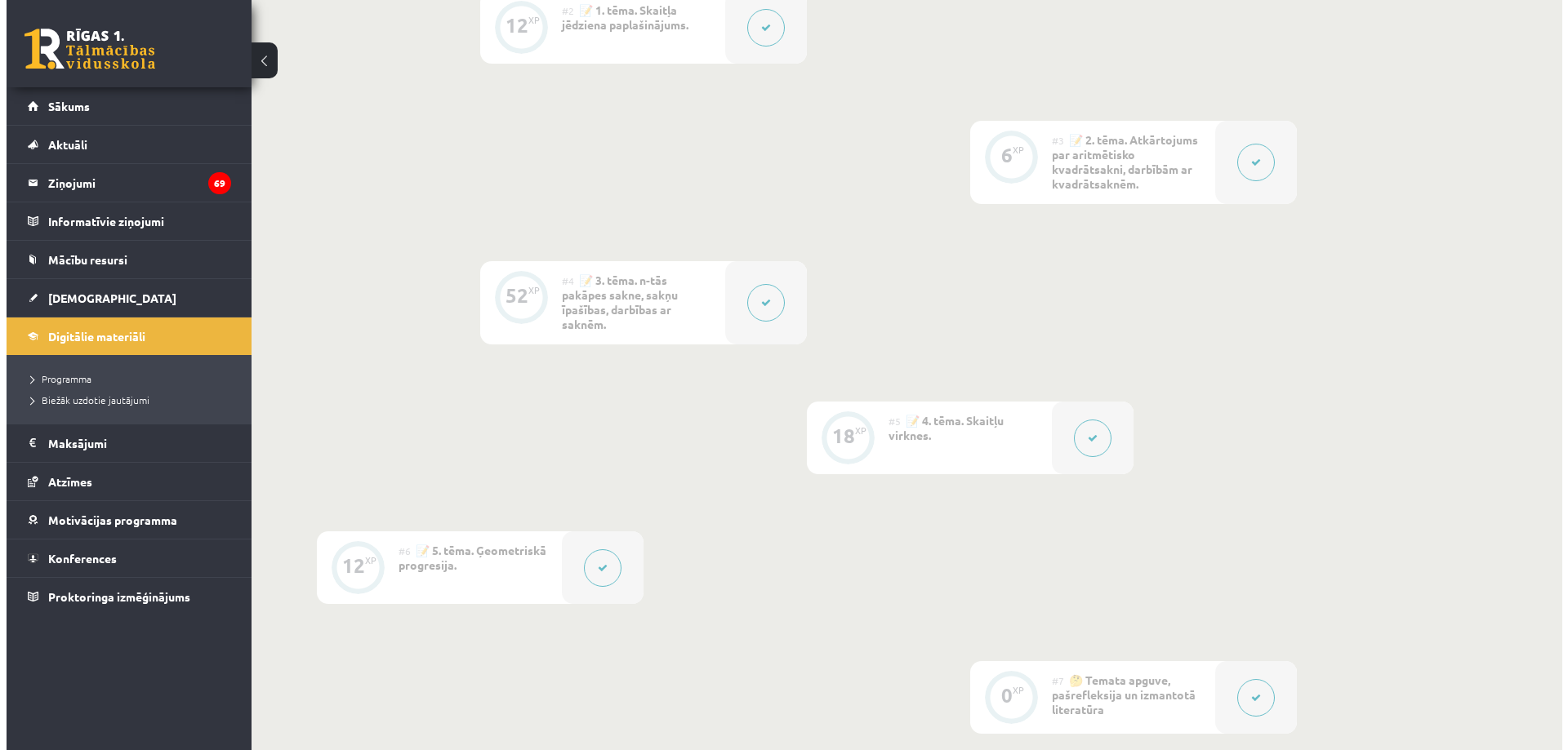
scroll to position [898, 0]
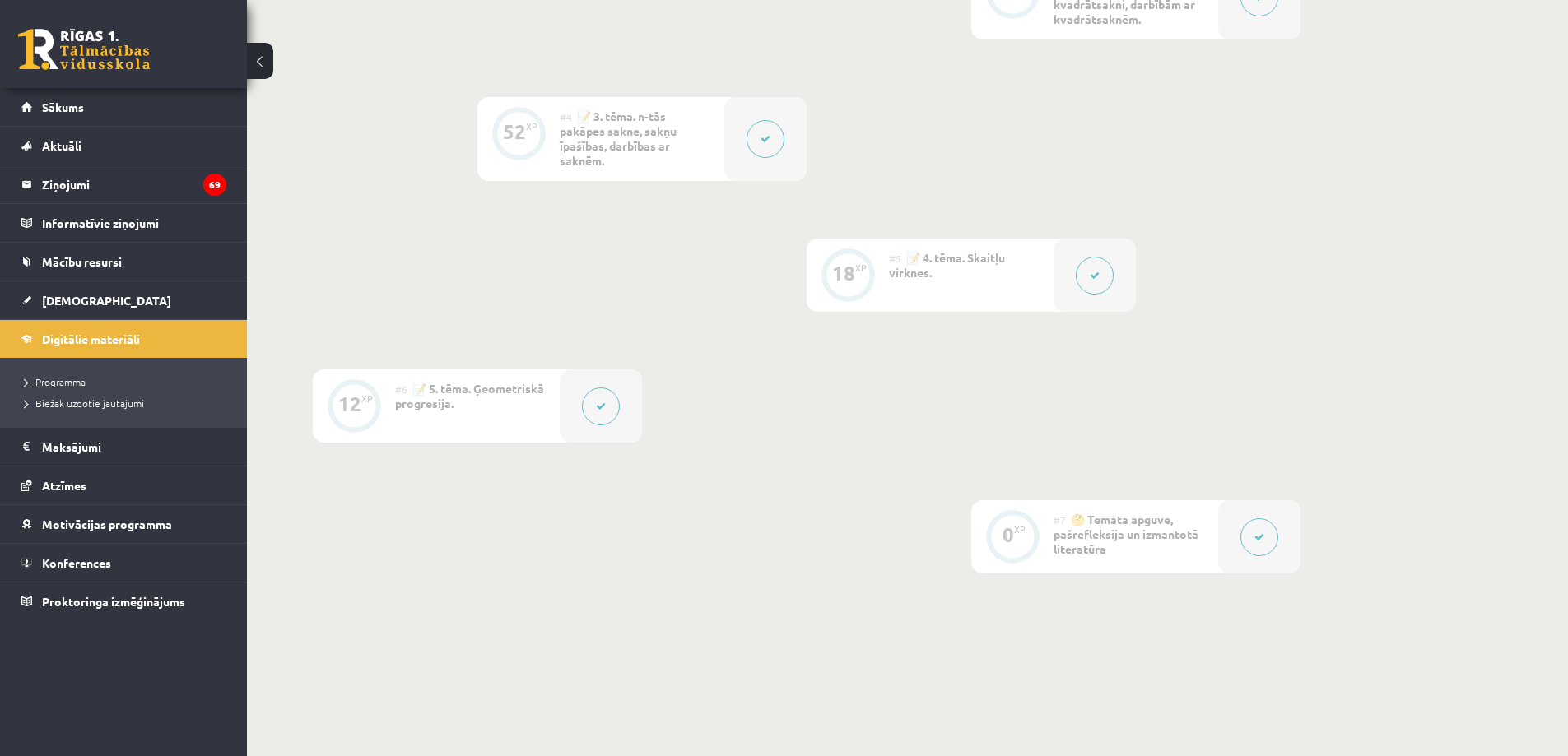
click at [594, 403] on button at bounding box center [601, 406] width 38 height 38
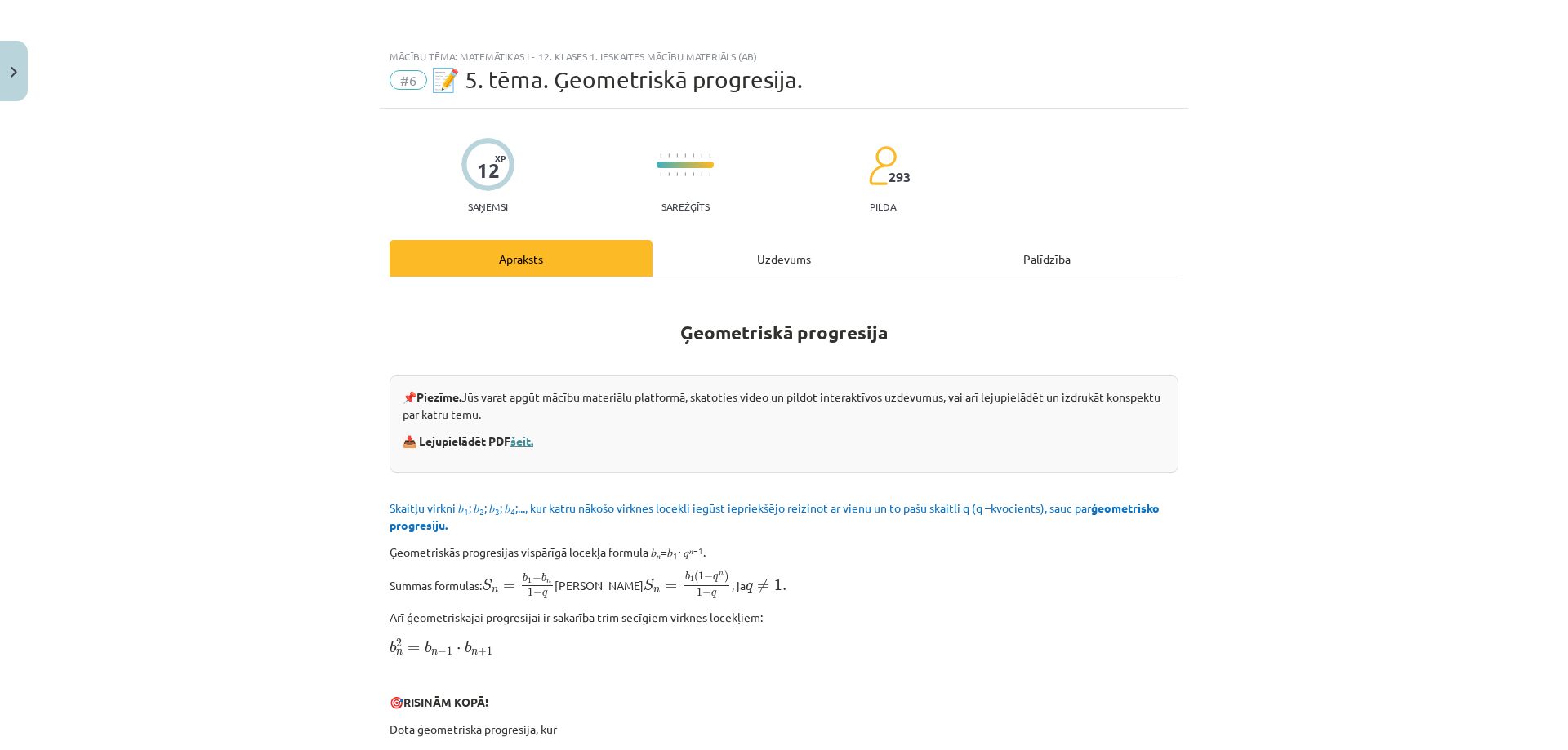
click at [515, 441] on link "šeit." at bounding box center [521, 441] width 23 height 15
click at [16, 66] on button "Close" at bounding box center [14, 71] width 28 height 60
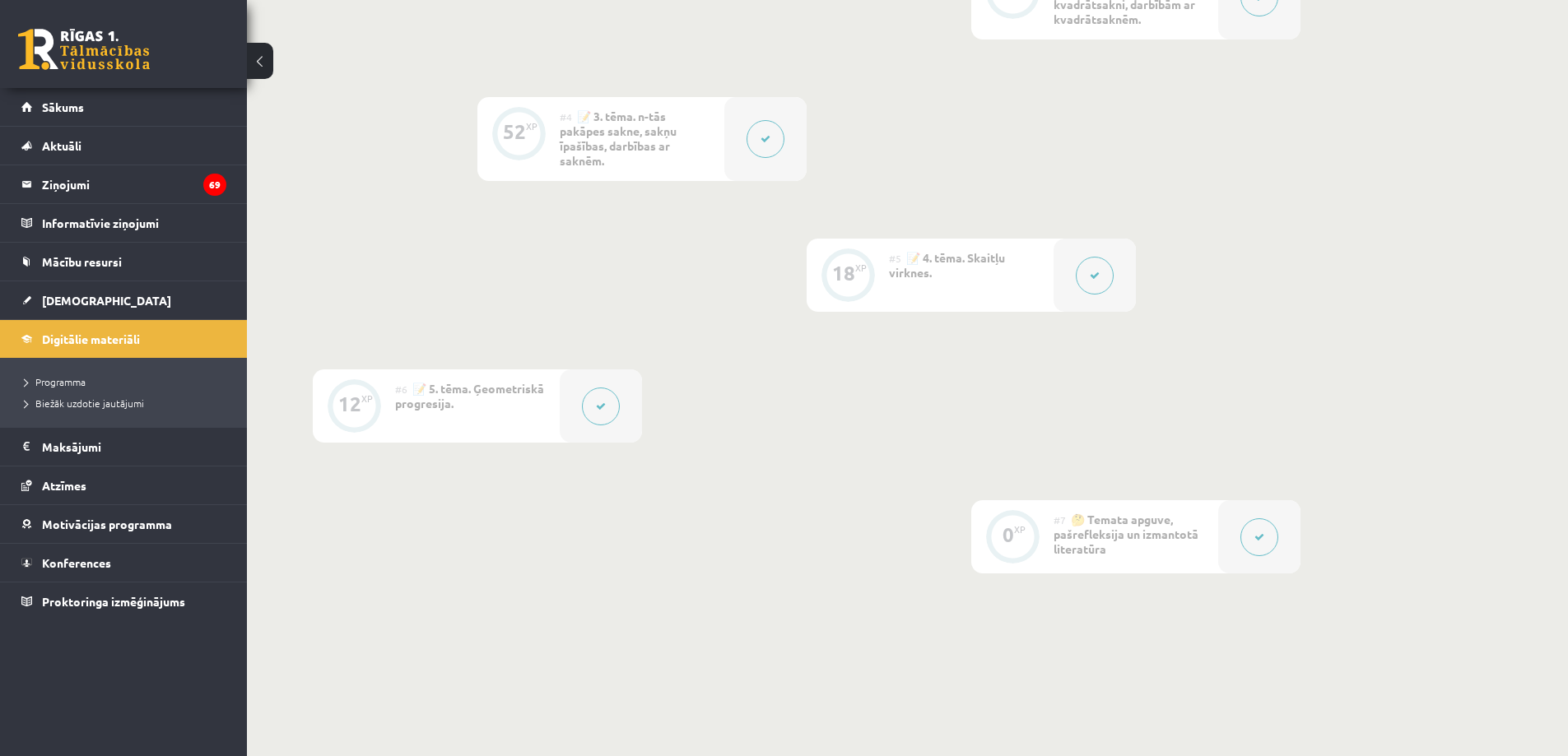
click at [1252, 537] on button at bounding box center [1259, 538] width 38 height 38
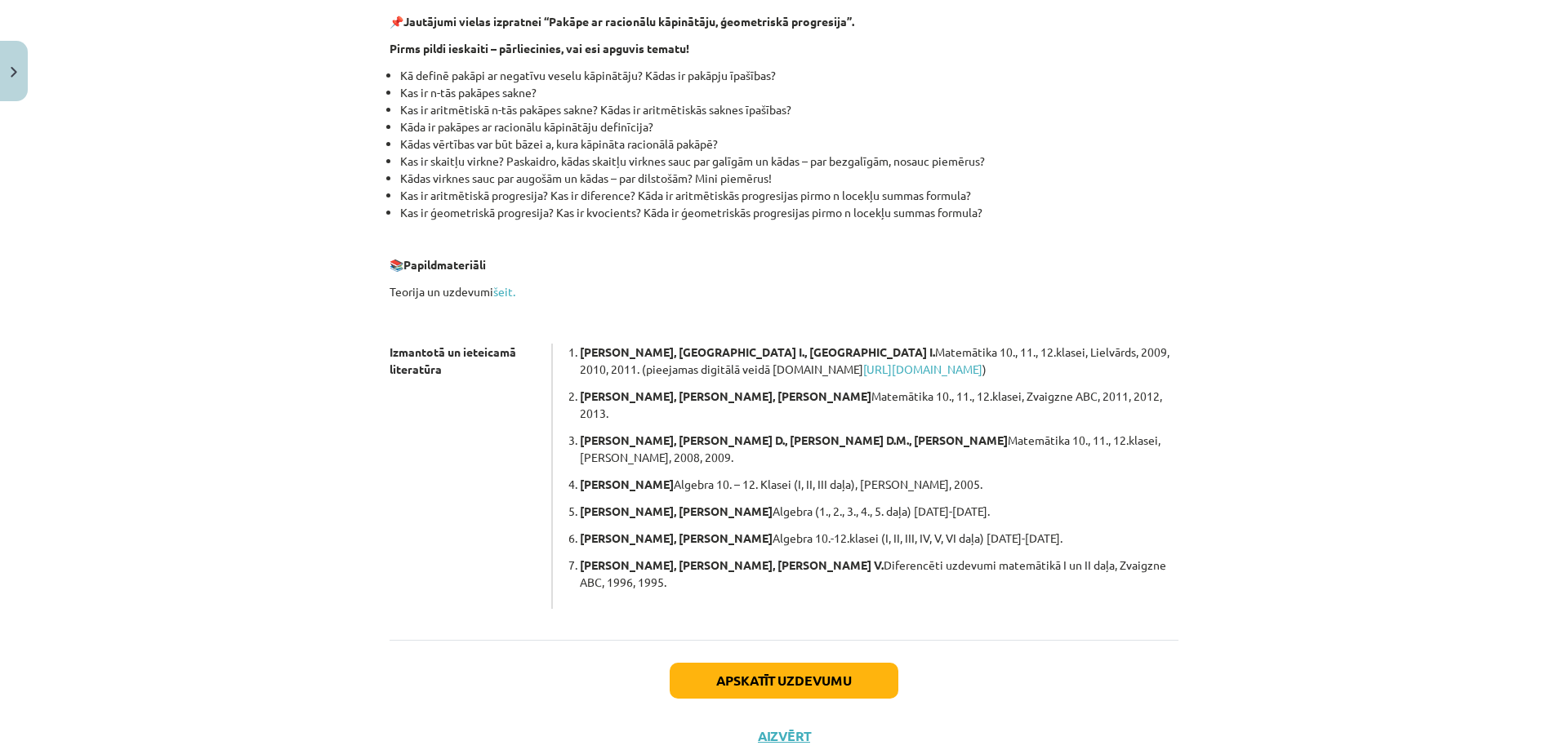
scroll to position [282, 0]
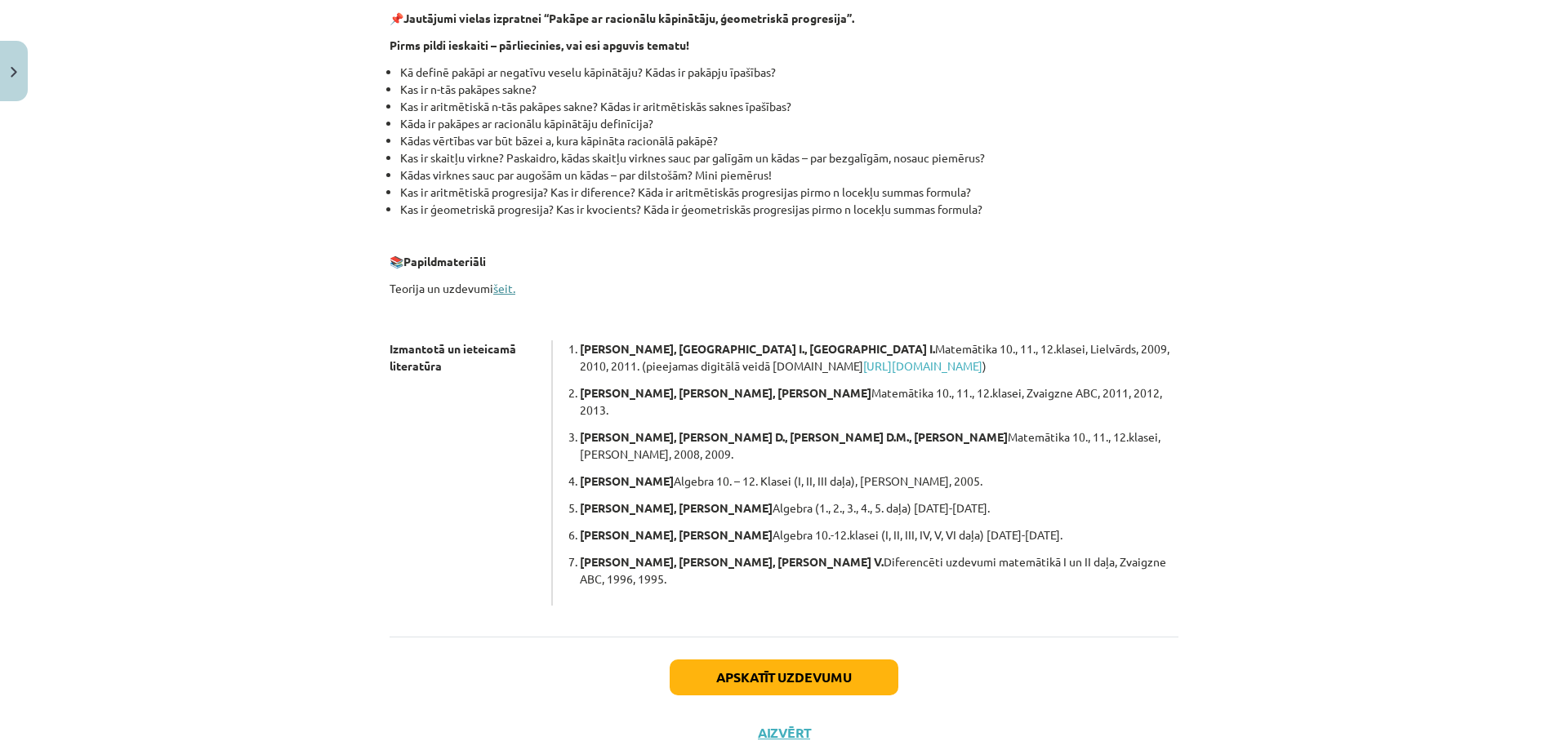
click at [498, 289] on link "šeit." at bounding box center [505, 289] width 23 height 15
click at [501, 290] on link "šeit." at bounding box center [505, 289] width 23 height 15
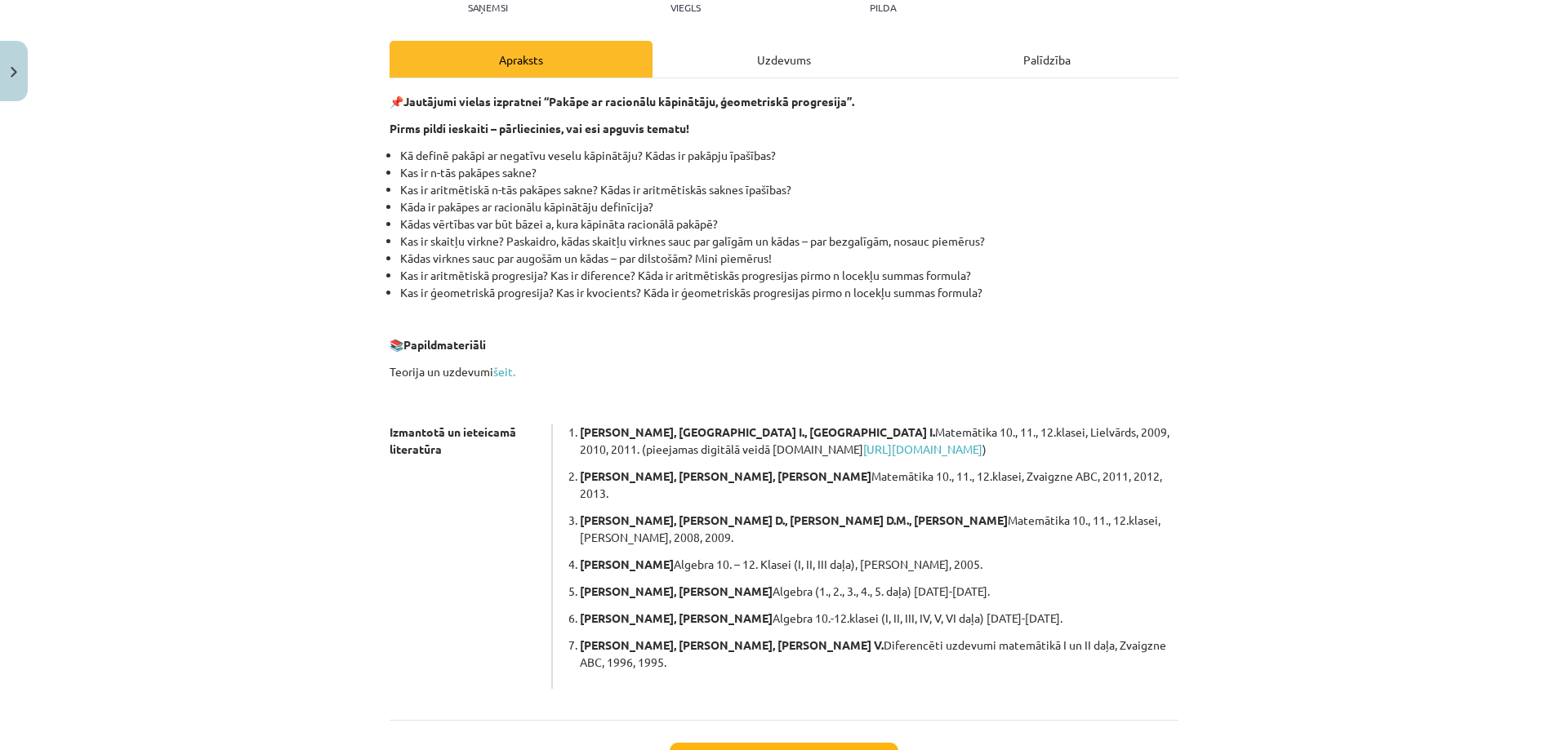
scroll to position [201, 0]
click at [864, 448] on link "[URL][DOMAIN_NAME]" at bounding box center [923, 447] width 119 height 15
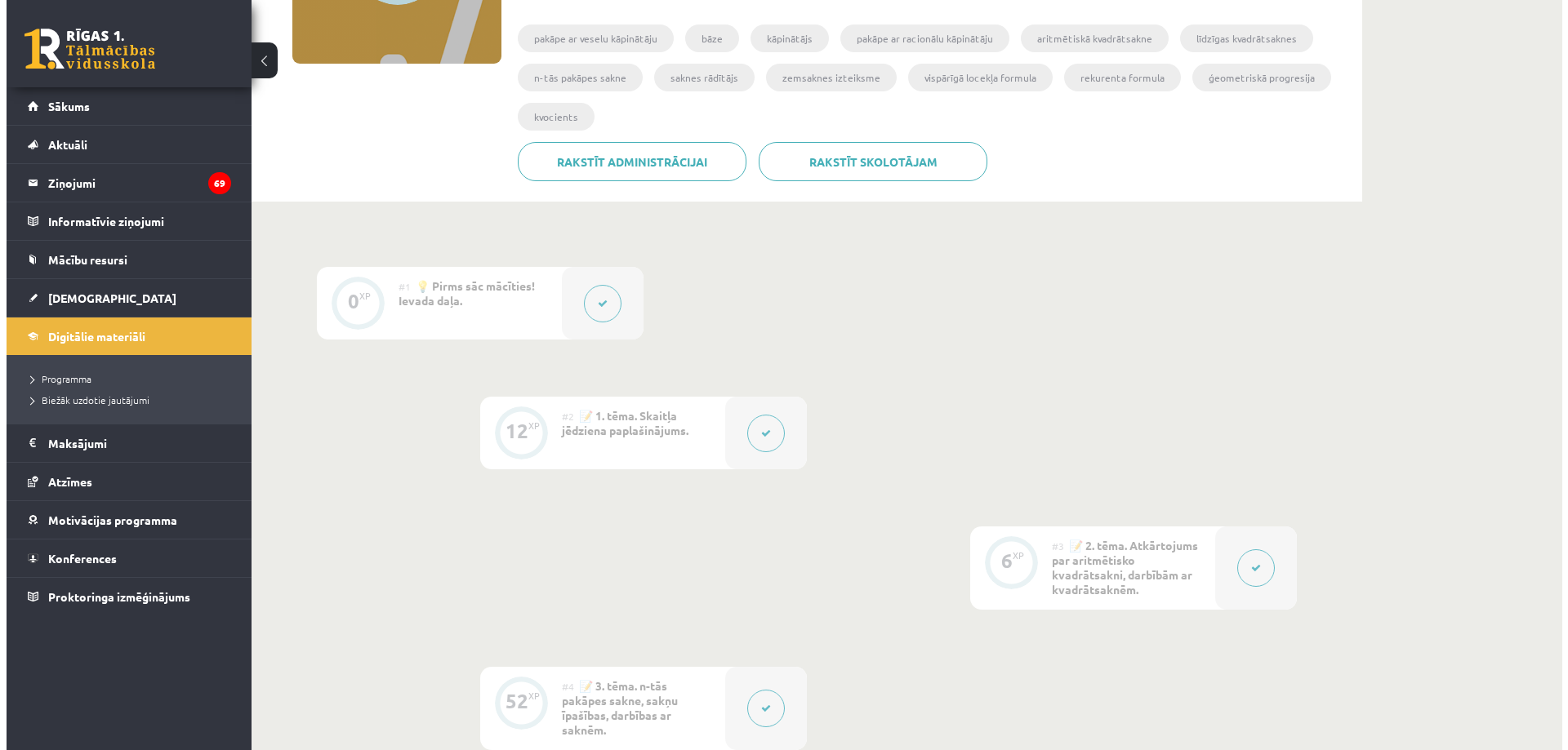
scroll to position [326, 0]
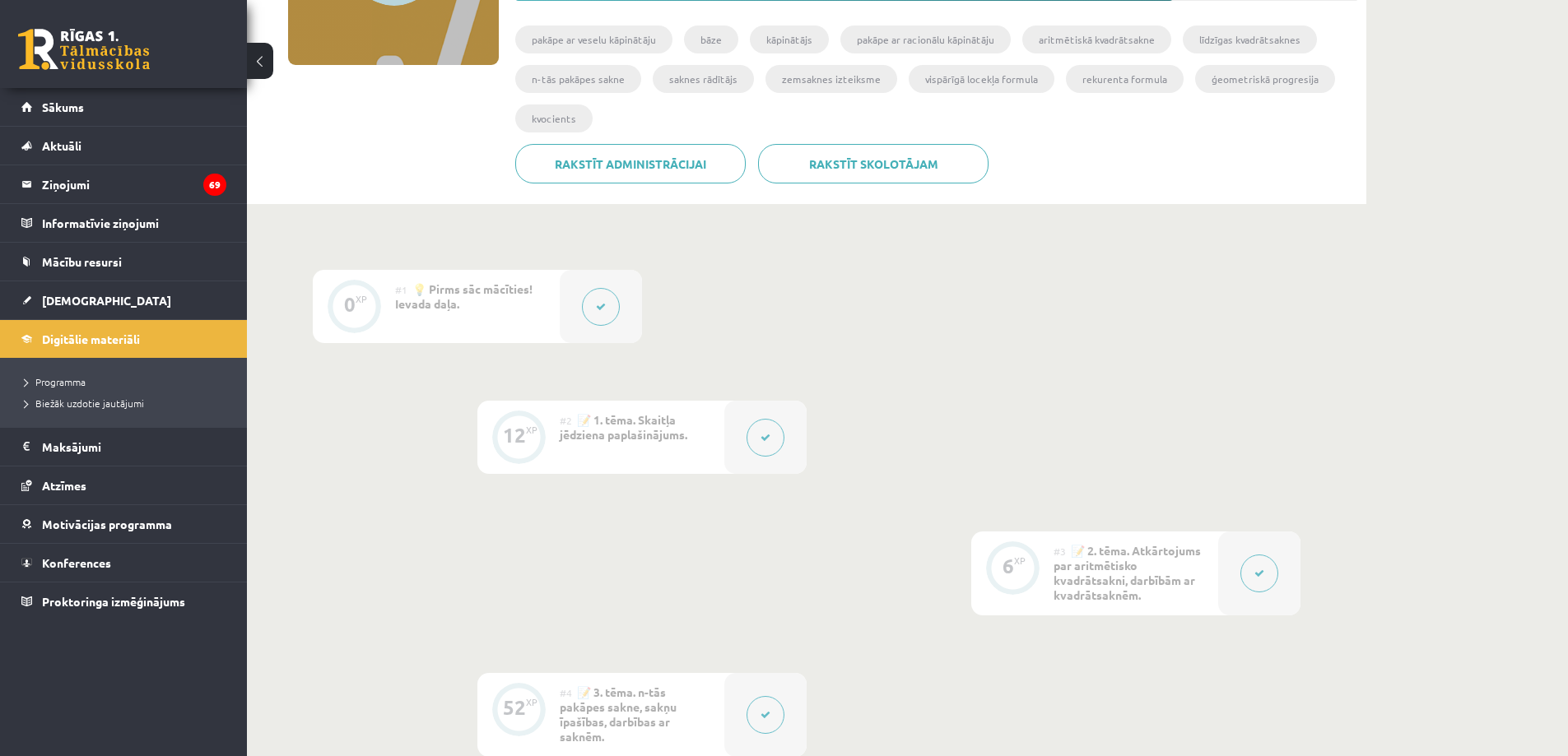
click at [776, 431] on button at bounding box center [766, 438] width 38 height 38
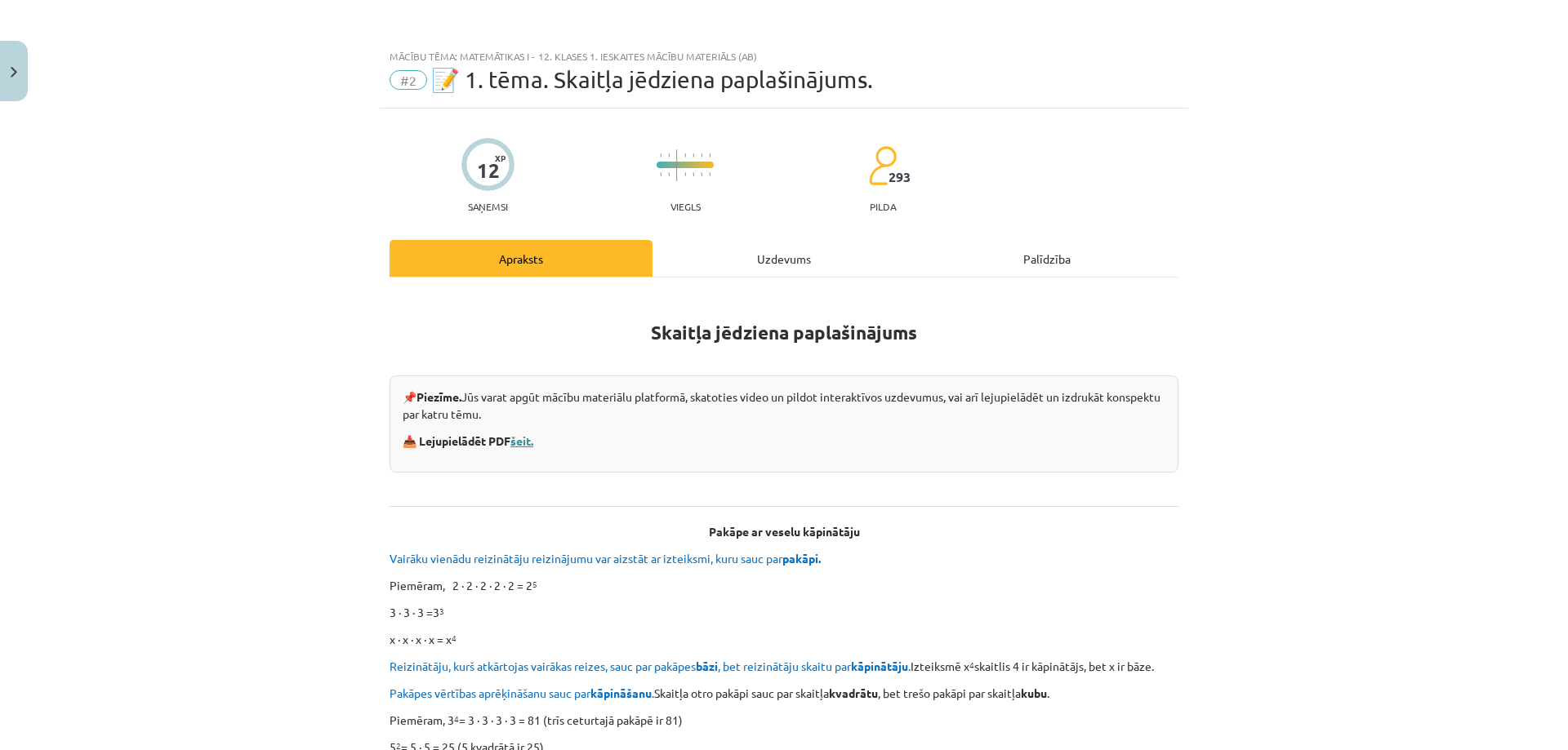
click at [522, 438] on link "šeit." at bounding box center [521, 441] width 23 height 15
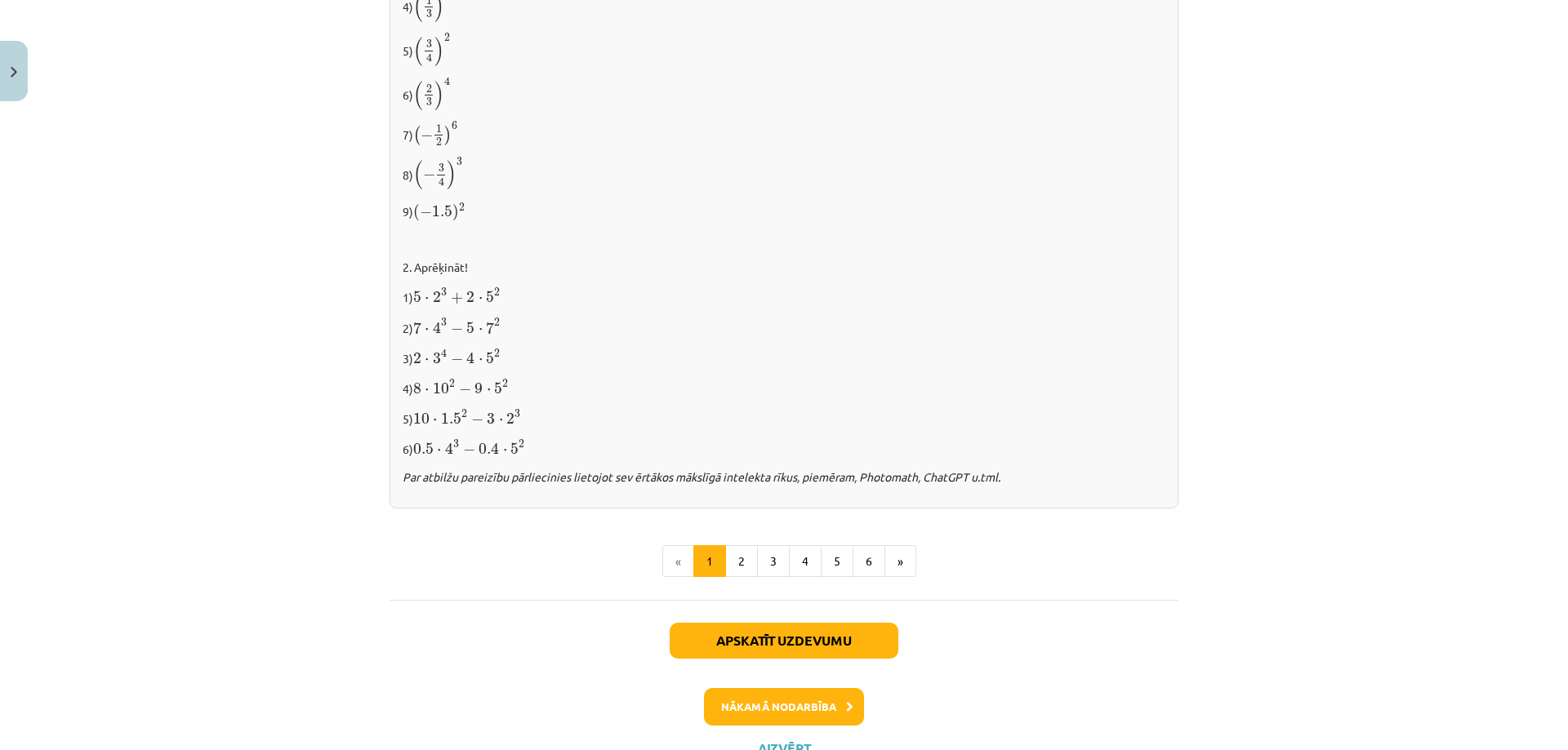
scroll to position [1622, 0]
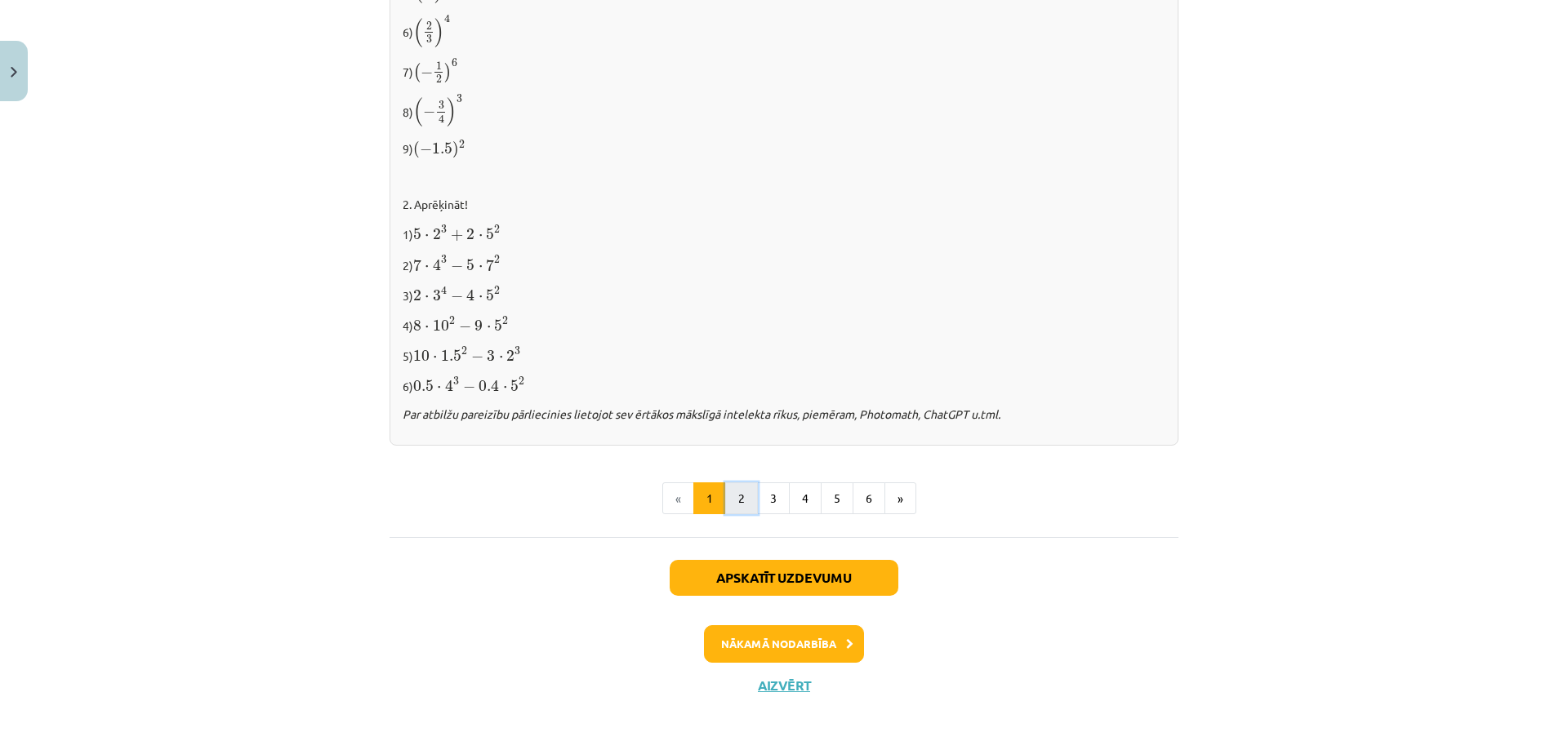
click at [738, 490] on button "2" at bounding box center [741, 499] width 33 height 33
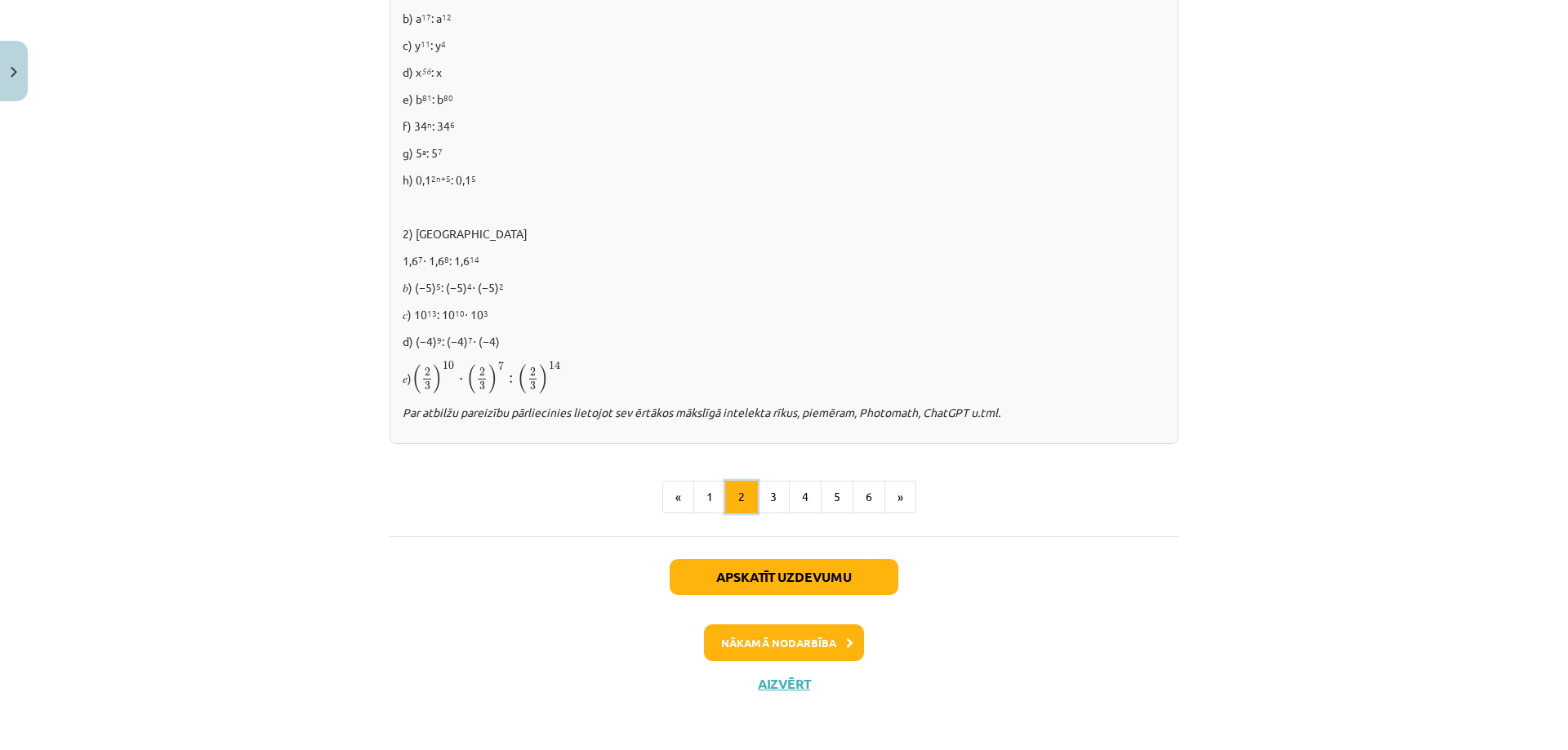
scroll to position [1034, 0]
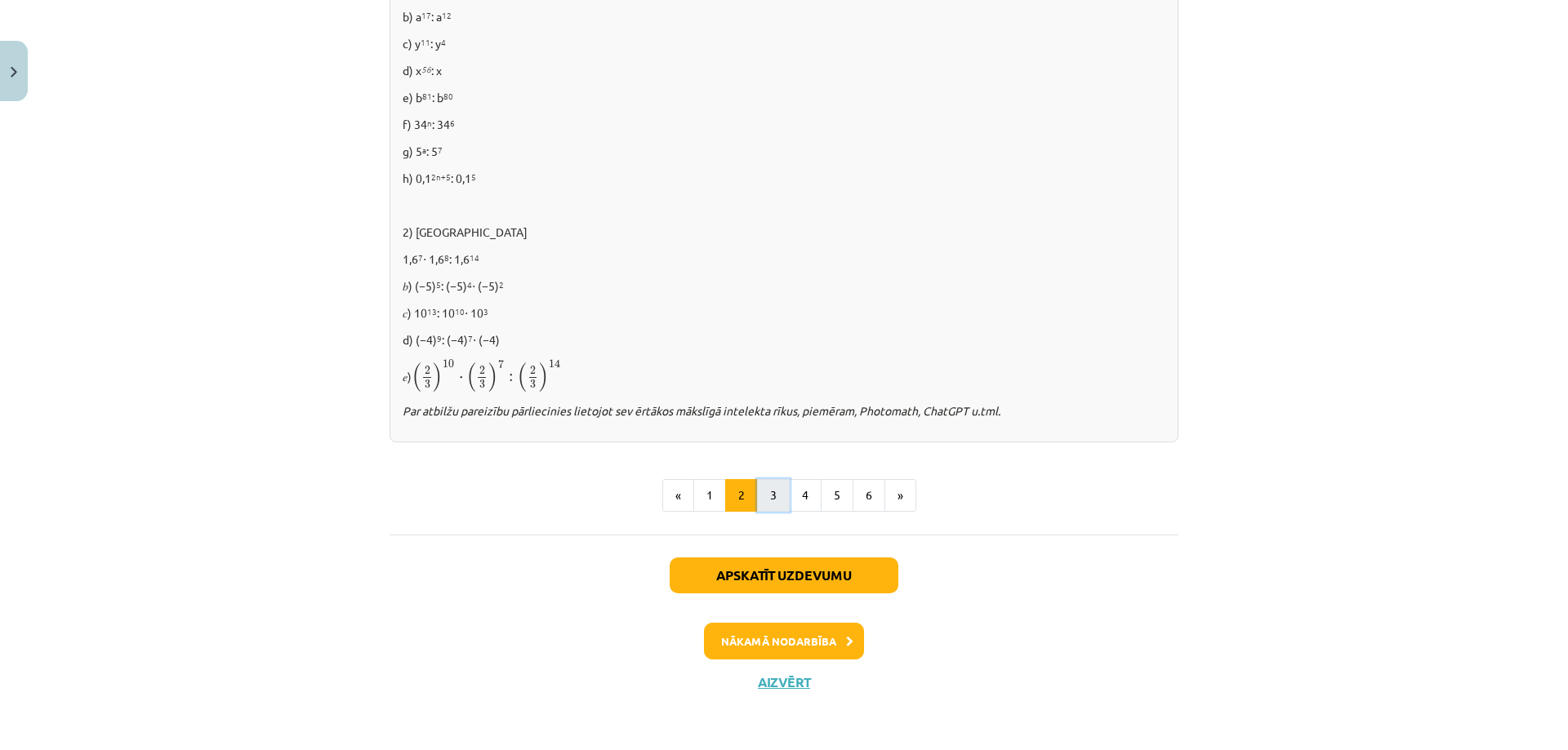
click at [773, 497] on button "3" at bounding box center [773, 495] width 33 height 33
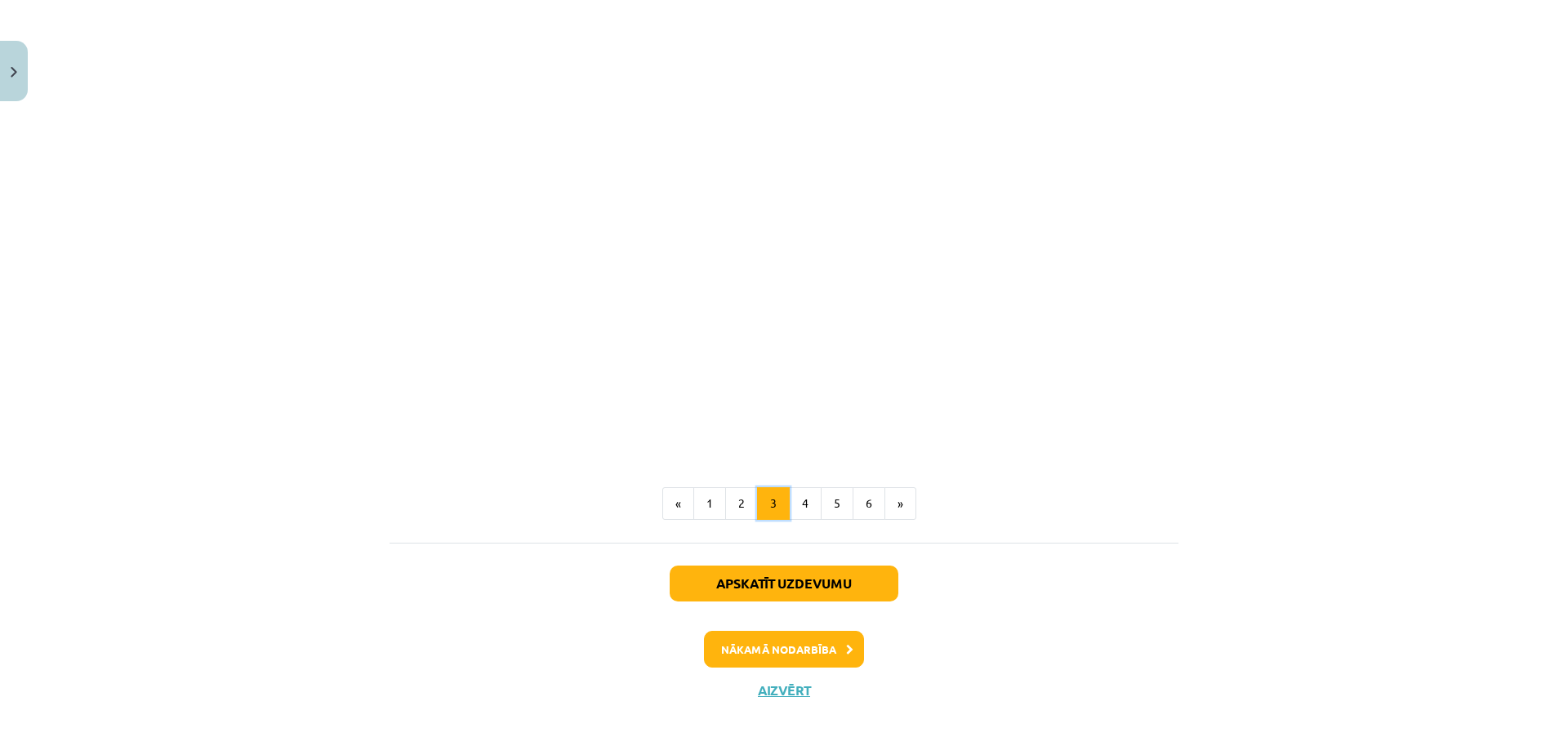
scroll to position [1364, 0]
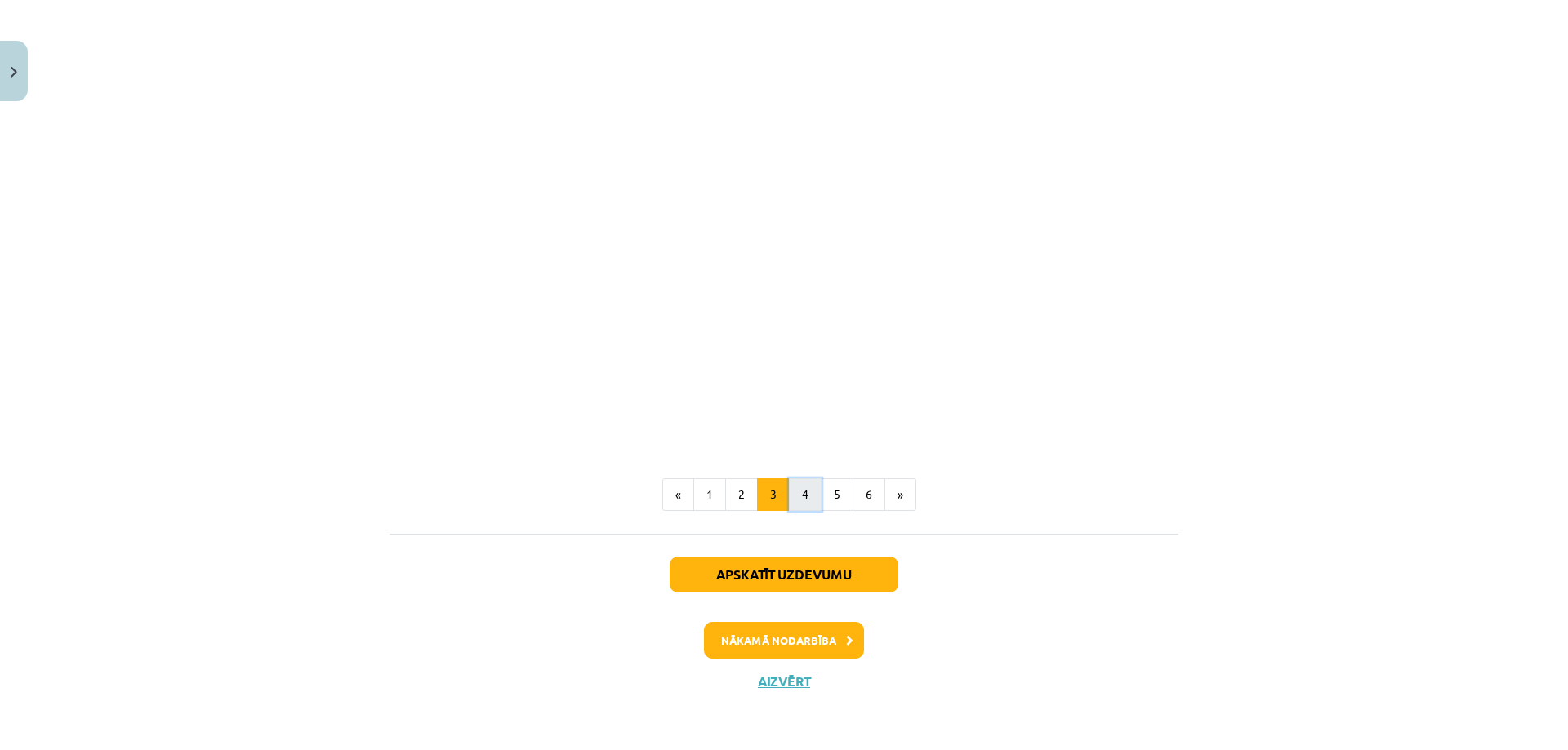
click at [807, 496] on button "4" at bounding box center [805, 494] width 33 height 33
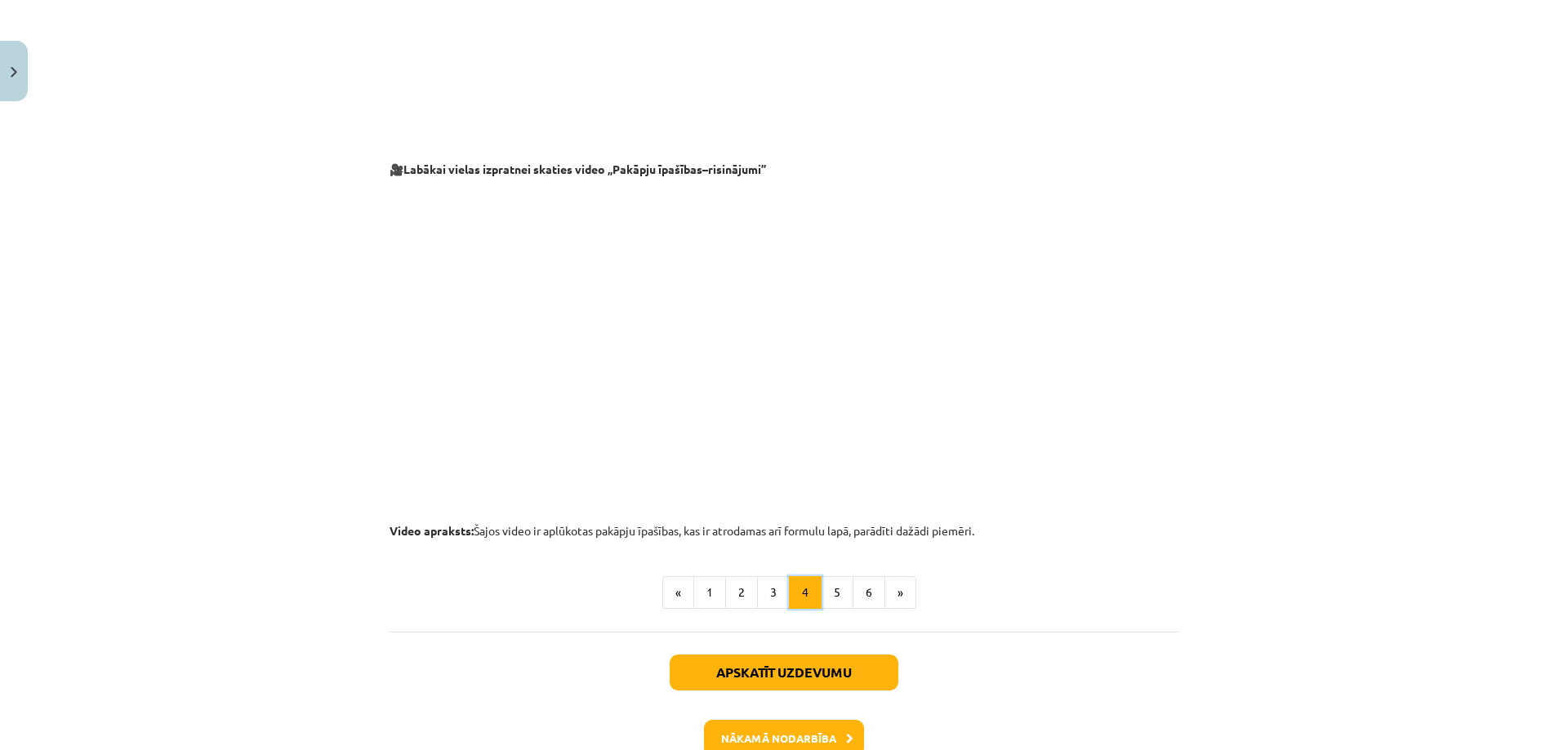
scroll to position [1616, 0]
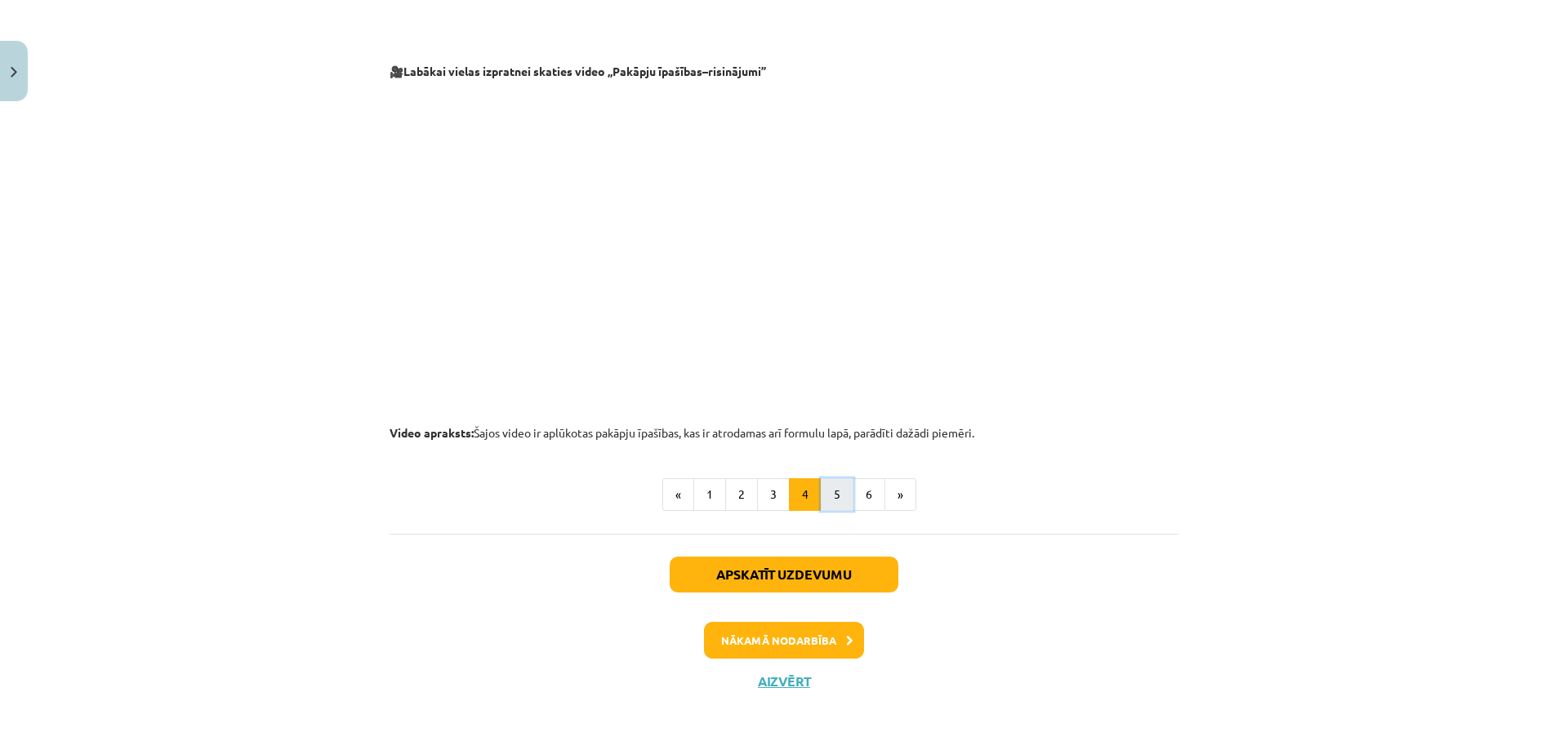
click at [825, 494] on button "5" at bounding box center [837, 494] width 33 height 33
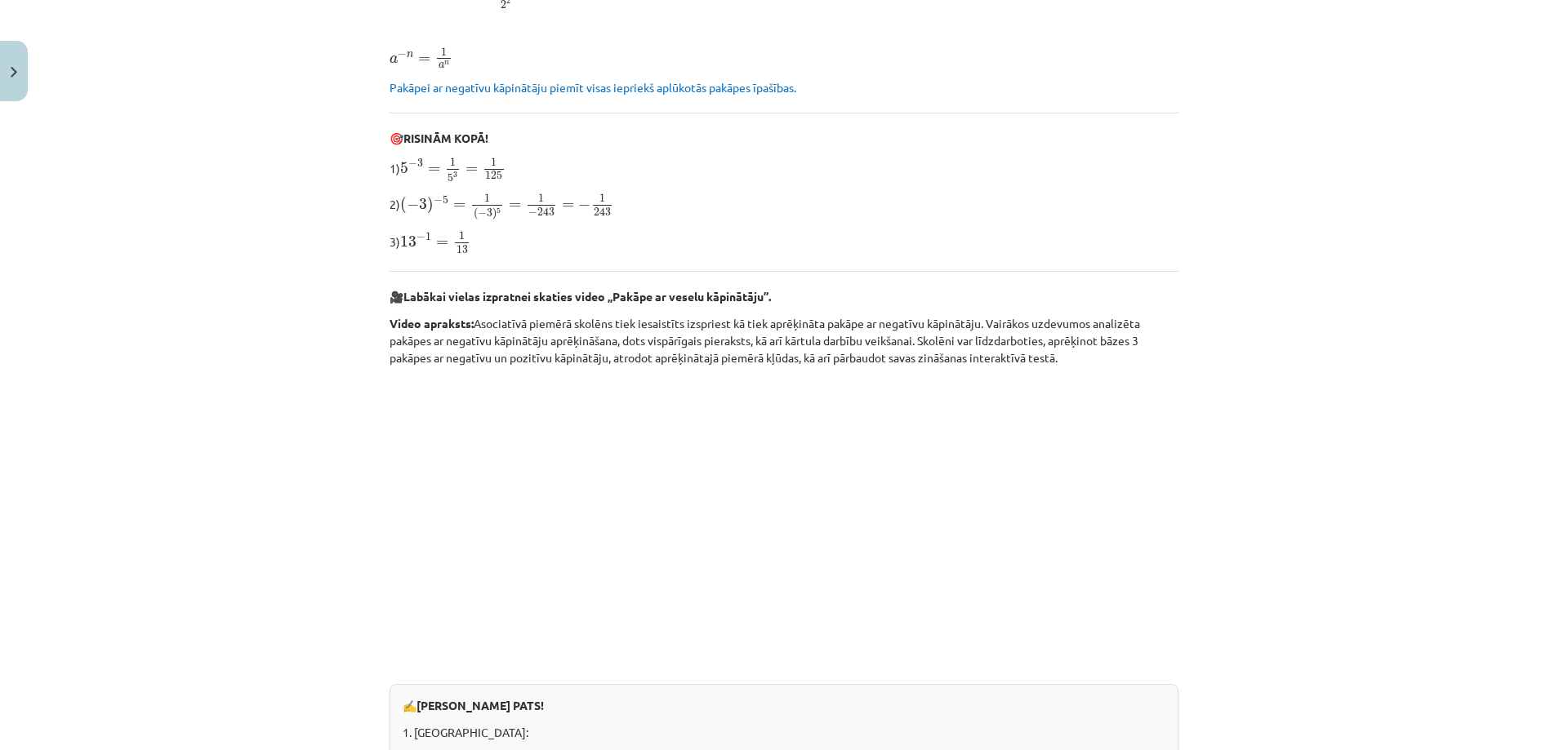
scroll to position [292, 0]
